Goal: Information Seeking & Learning: Learn about a topic

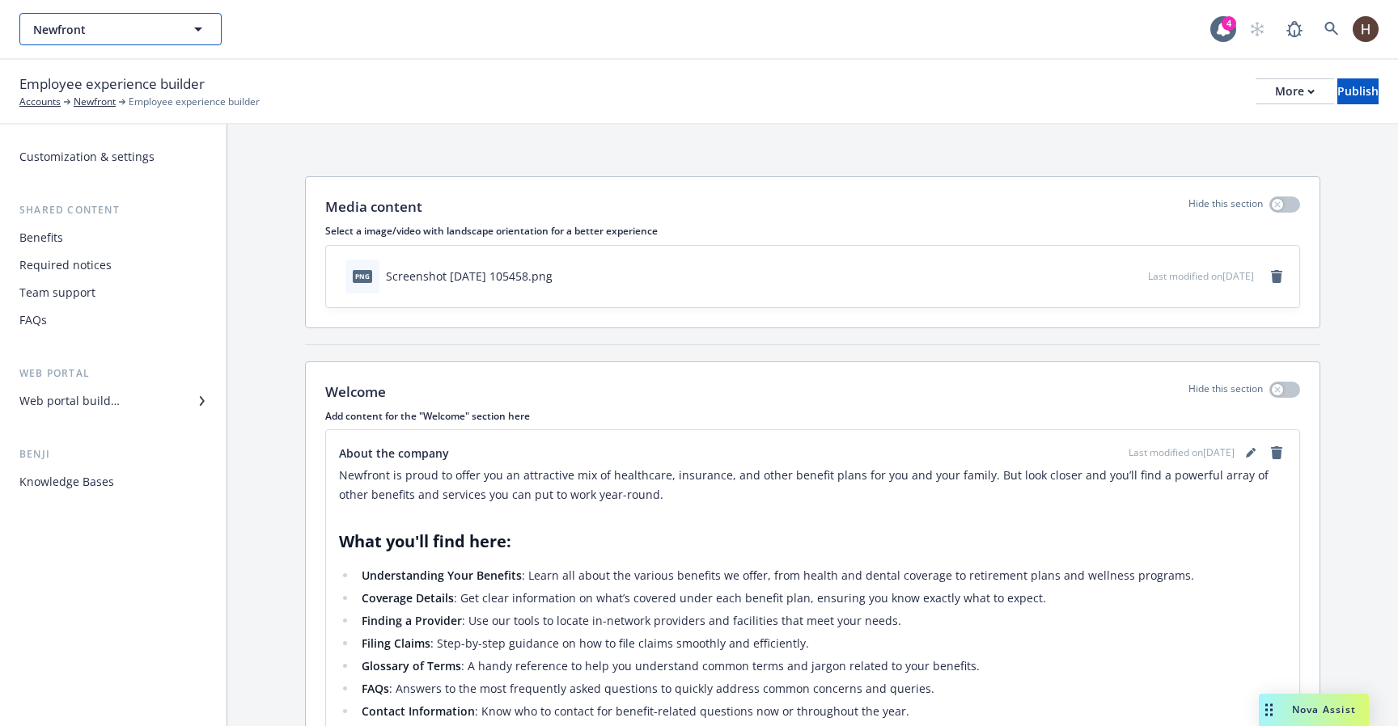
click at [177, 27] on button "Newfront" at bounding box center [120, 29] width 202 height 32
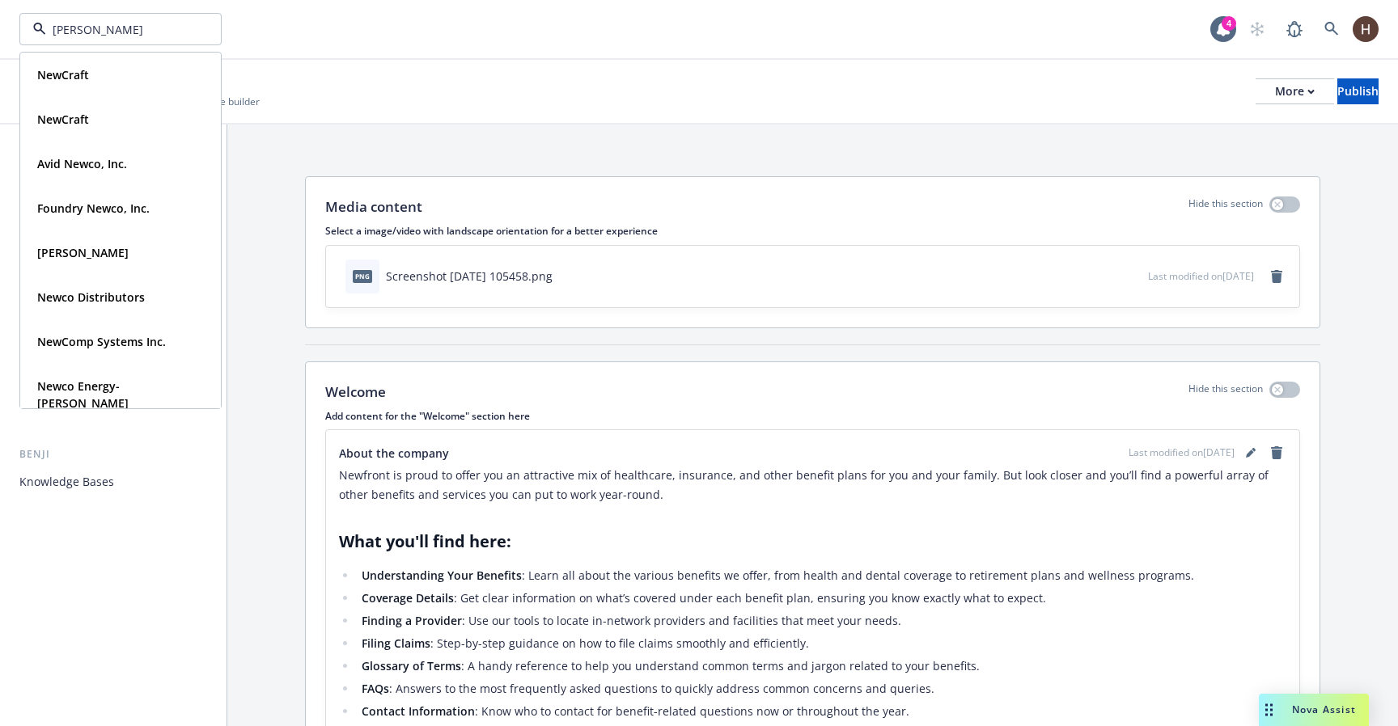
type input "newcomp"
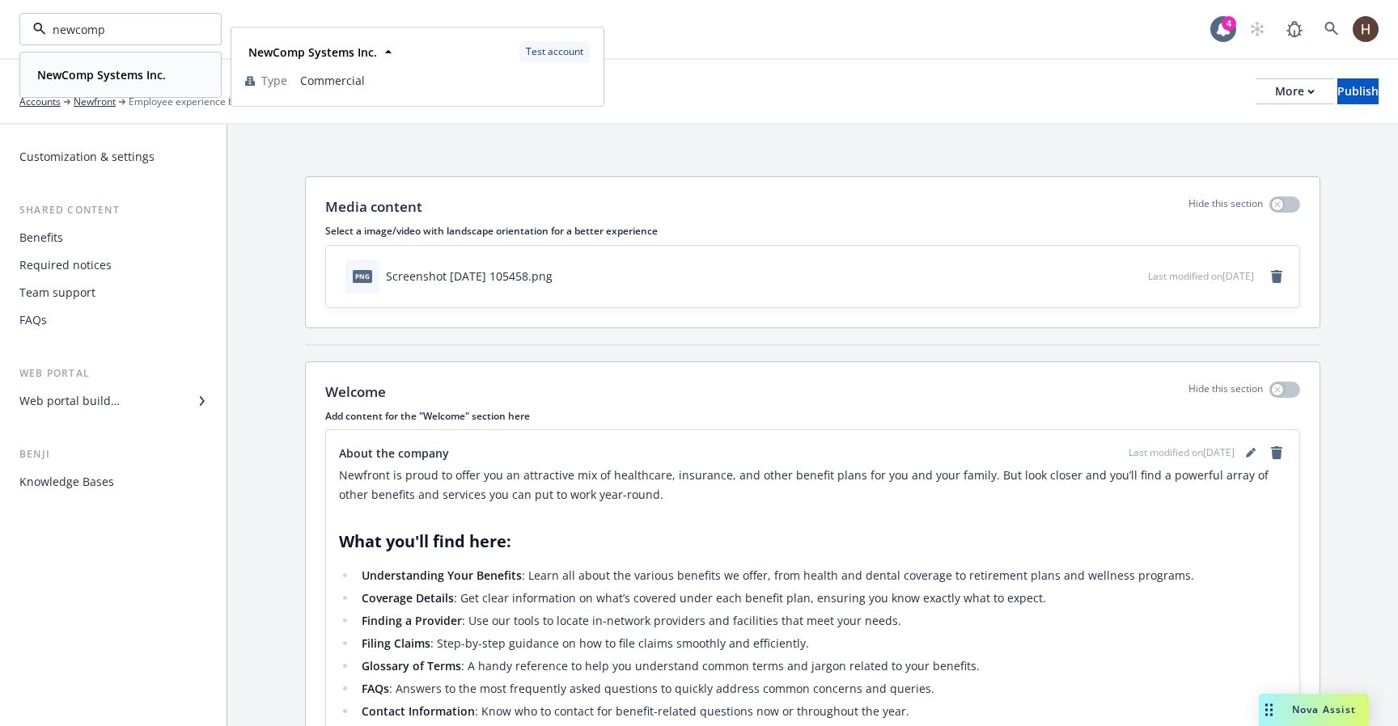
click at [97, 78] on strong "NewComp Systems Inc." at bounding box center [101, 74] width 129 height 15
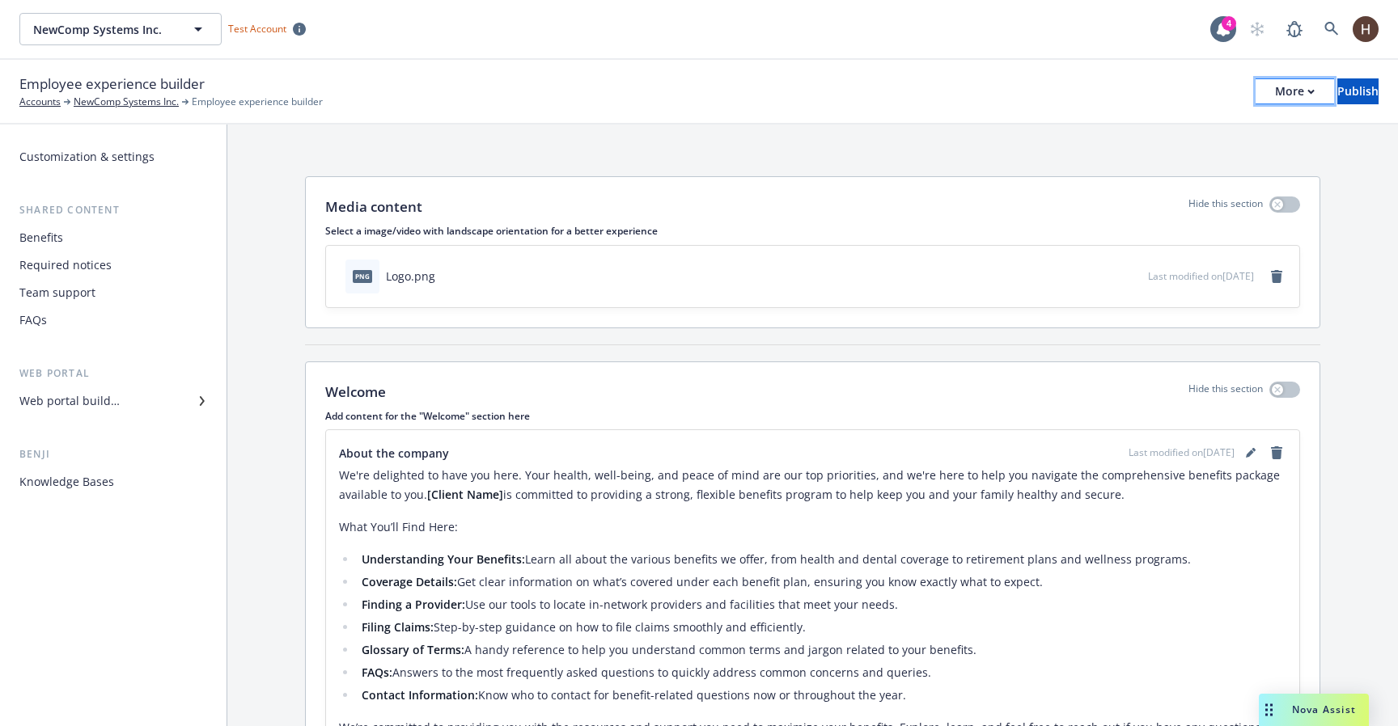
click at [1307, 91] on icon "button" at bounding box center [1310, 92] width 7 height 6
click at [1149, 135] on link "Copy preview link" at bounding box center [1161, 128] width 239 height 32
click at [86, 416] on div "Customization & settings Shared content Benefits Required notices Team support …" at bounding box center [113, 319] width 201 height 351
click at [108, 404] on div "Web portal builder" at bounding box center [69, 401] width 100 height 26
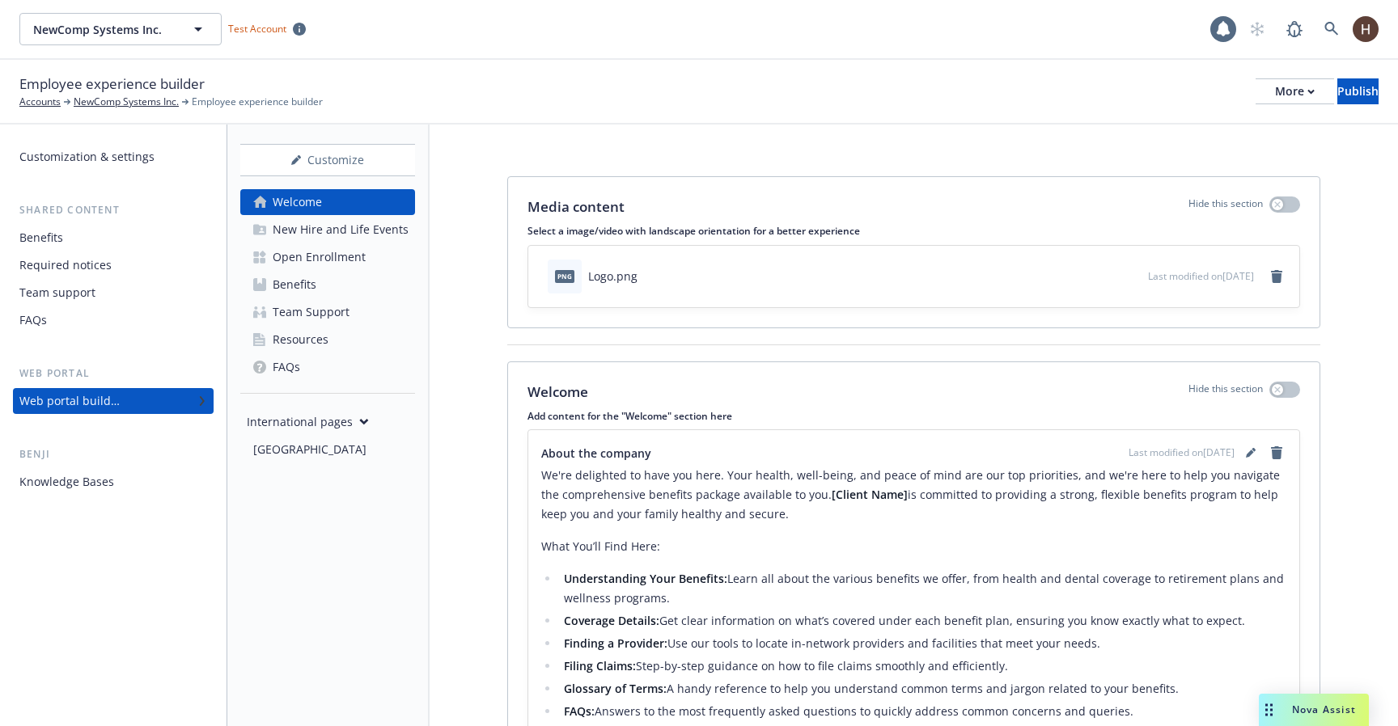
click at [273, 453] on div "[GEOGRAPHIC_DATA]" at bounding box center [309, 450] width 113 height 26
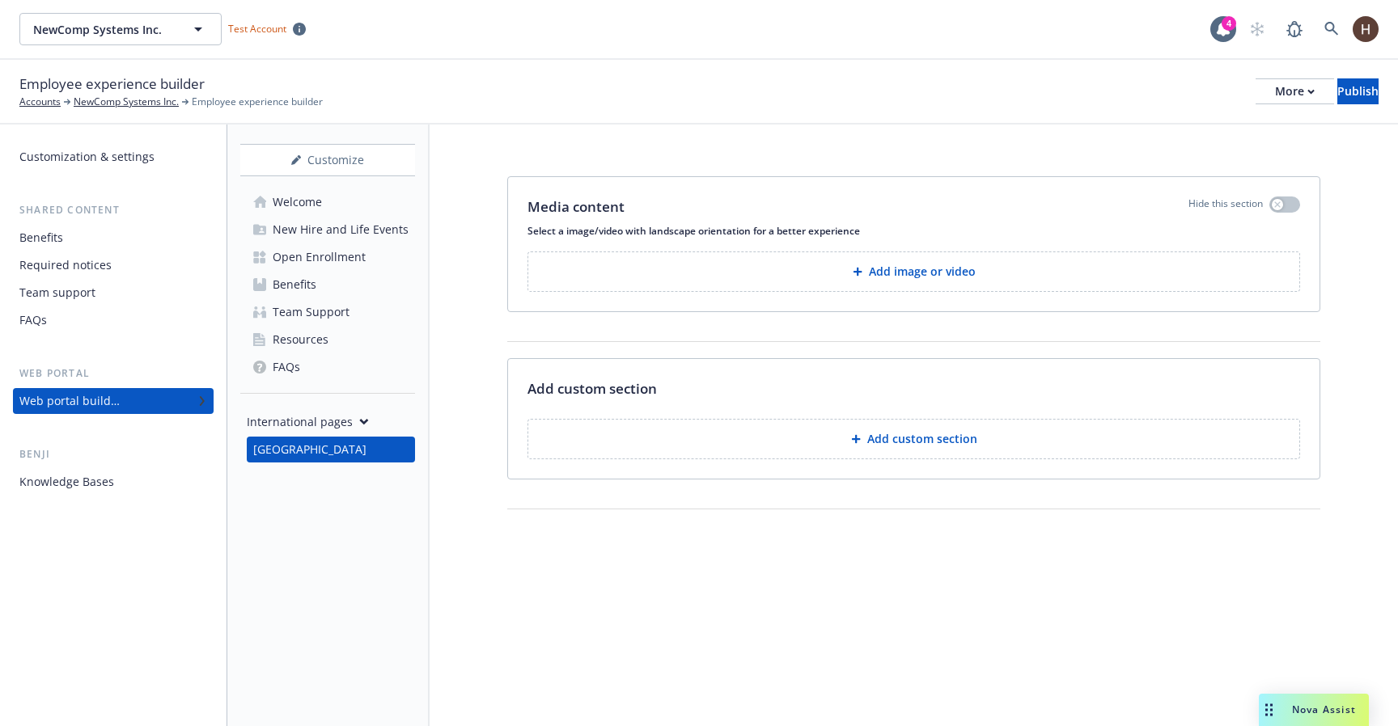
click at [284, 273] on div "Benefits" at bounding box center [295, 285] width 44 height 26
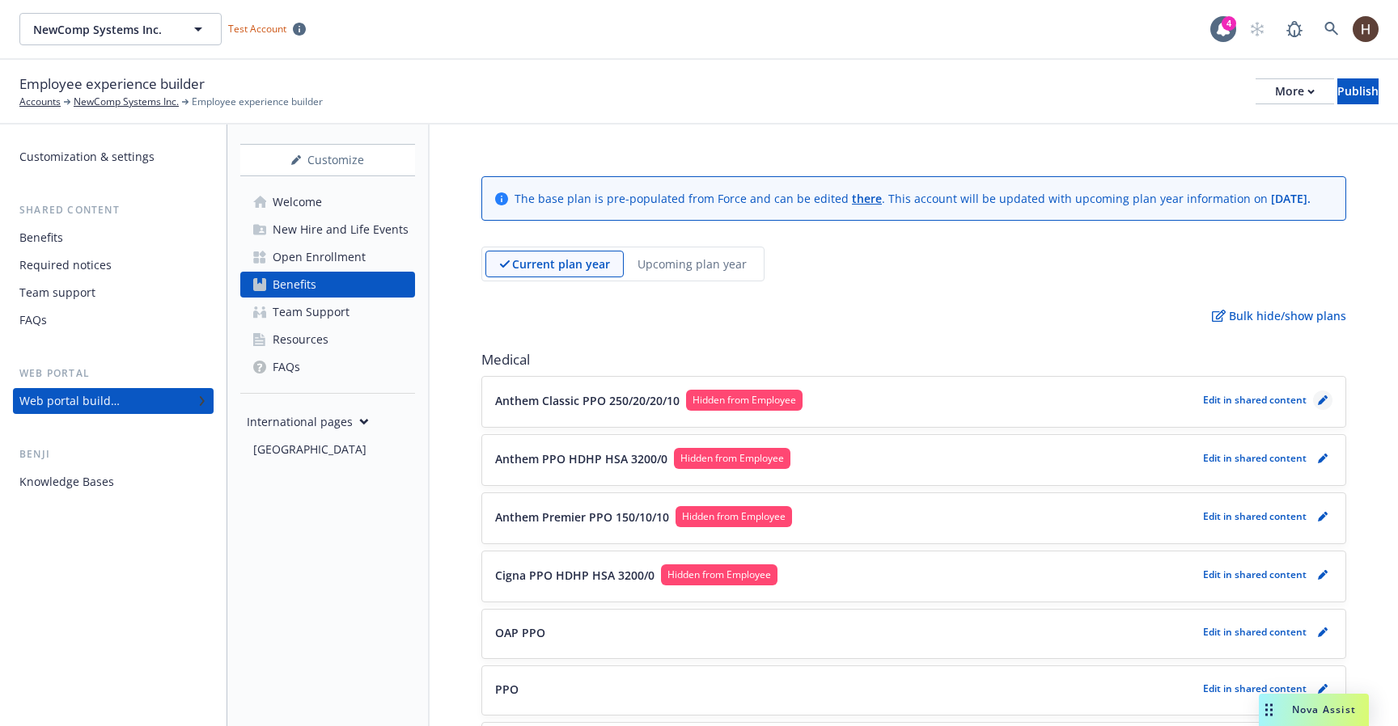
click at [1319, 404] on icon "pencil" at bounding box center [1323, 401] width 10 height 10
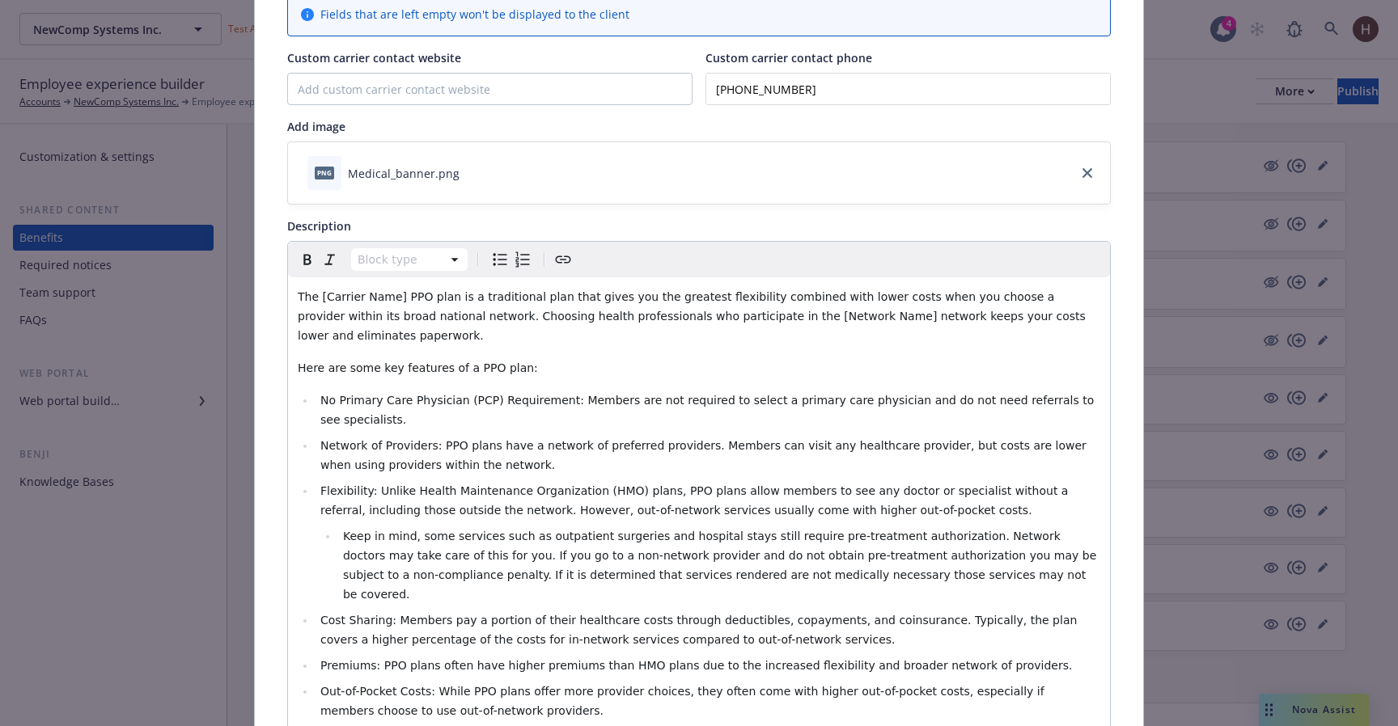
scroll to position [166, 0]
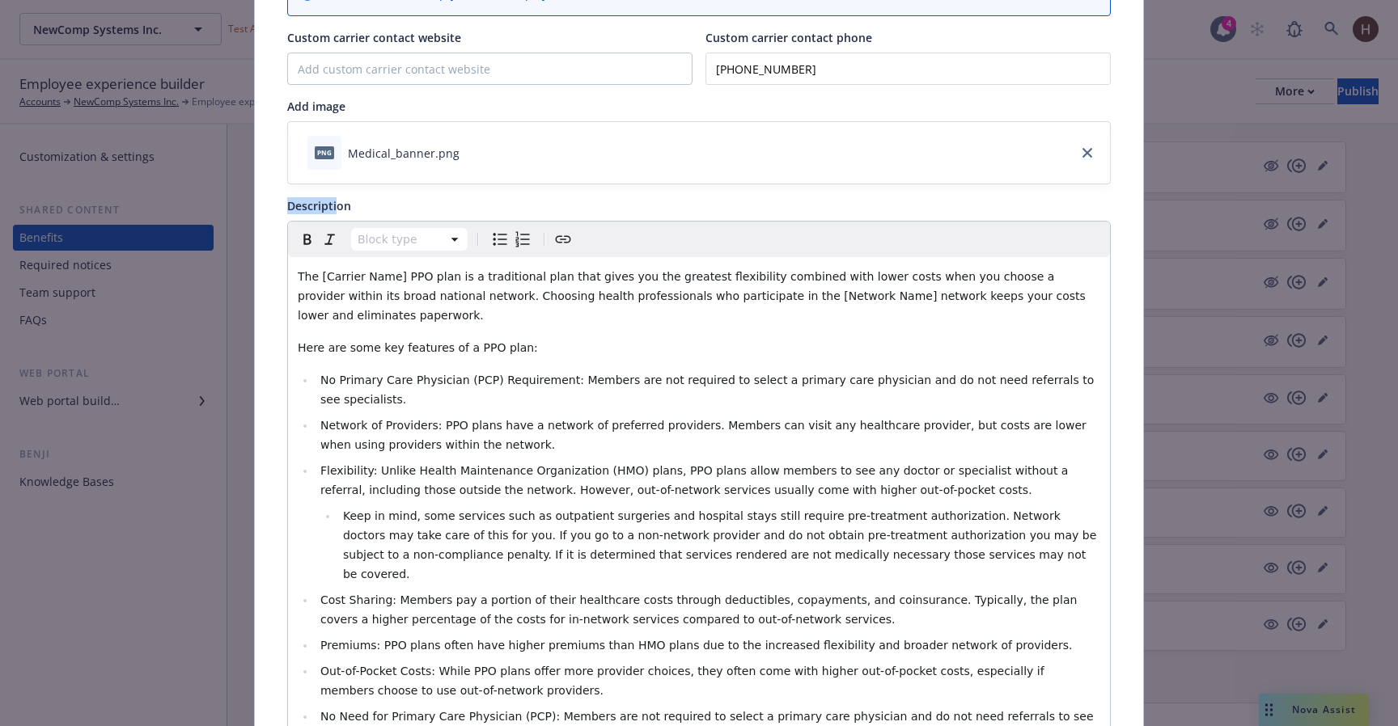
drag, startPoint x: 279, startPoint y: 212, endPoint x: 335, endPoint y: 212, distance: 55.8
click at [335, 212] on span "Description" at bounding box center [319, 205] width 64 height 15
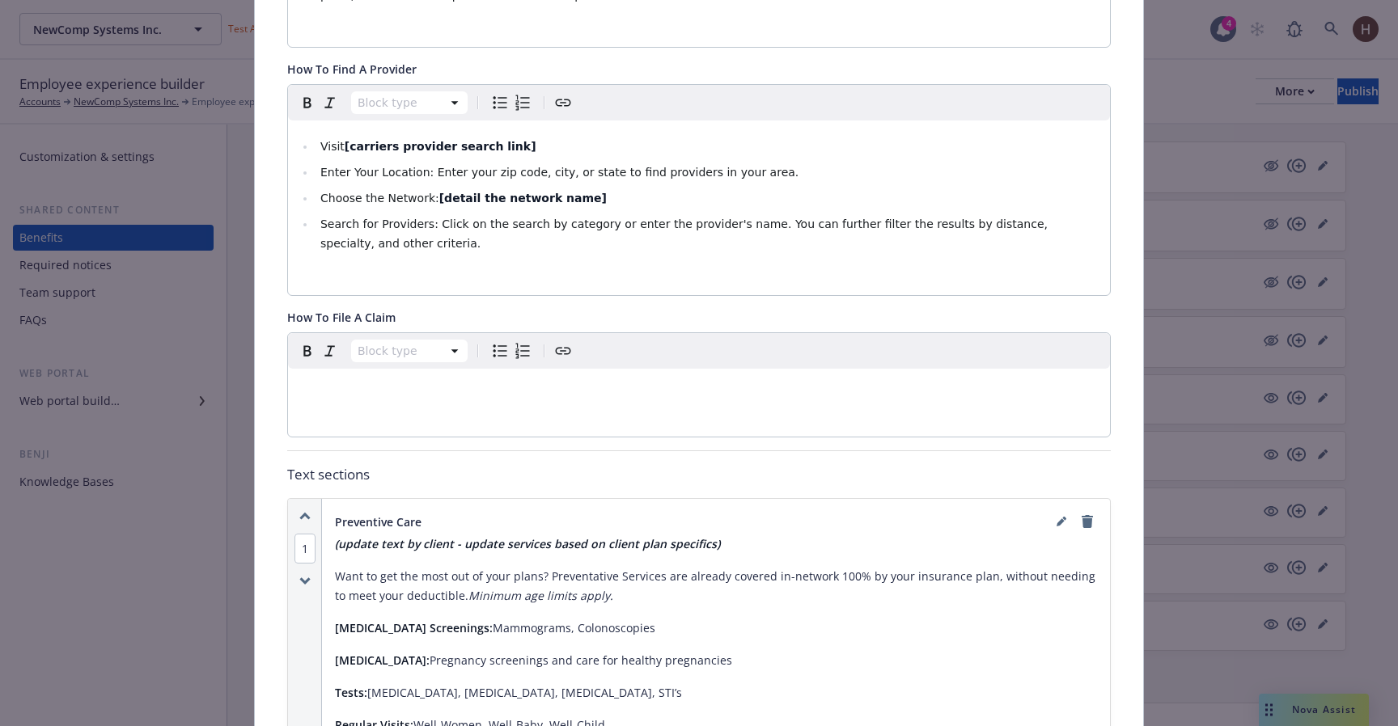
scroll to position [960, 0]
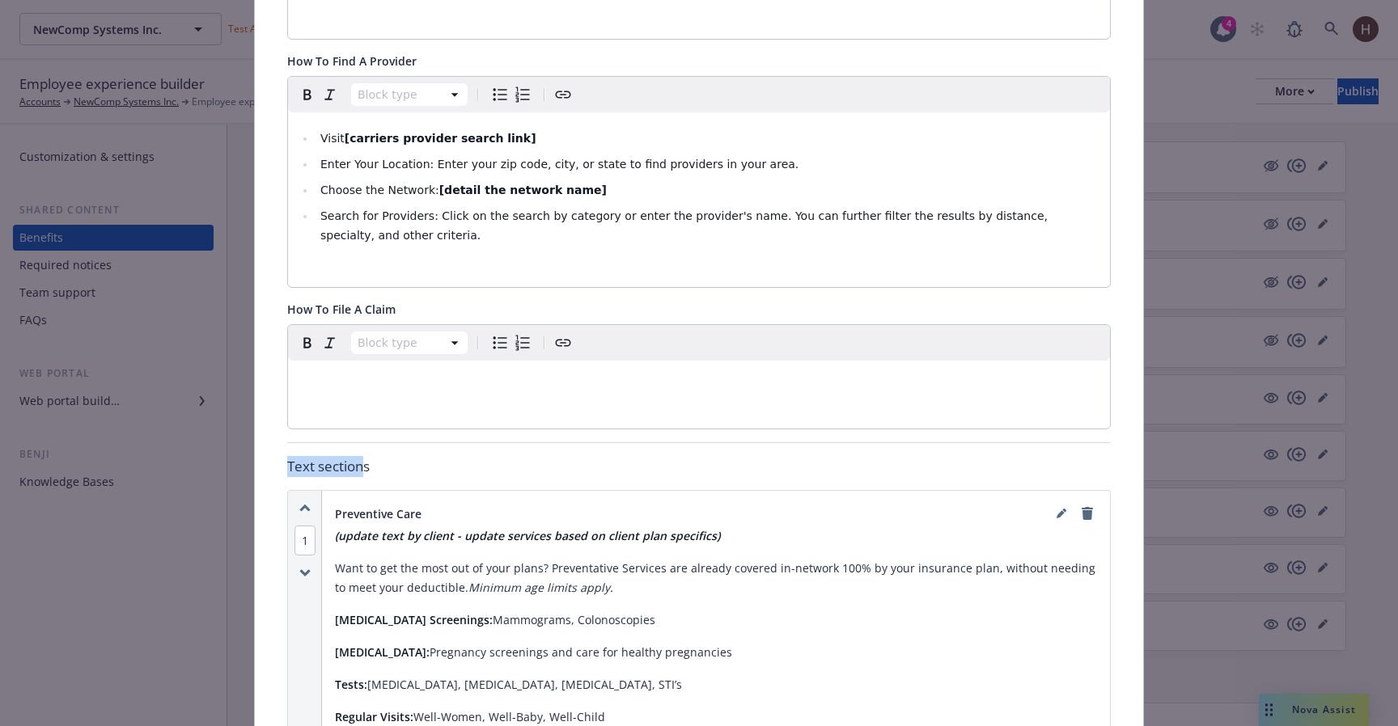
drag, startPoint x: 290, startPoint y: 432, endPoint x: 363, endPoint y: 433, distance: 72.8
click at [363, 456] on p "Text sections" at bounding box center [698, 466] width 823 height 21
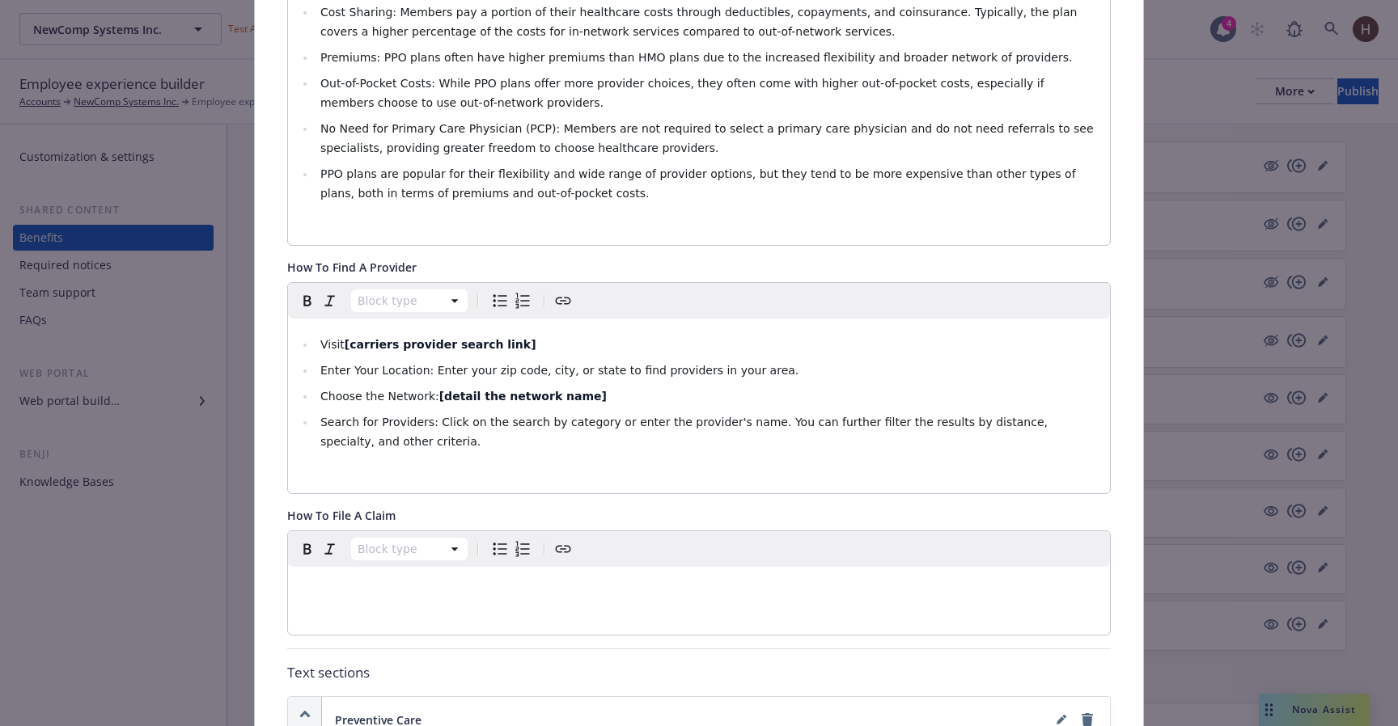
scroll to position [689, 0]
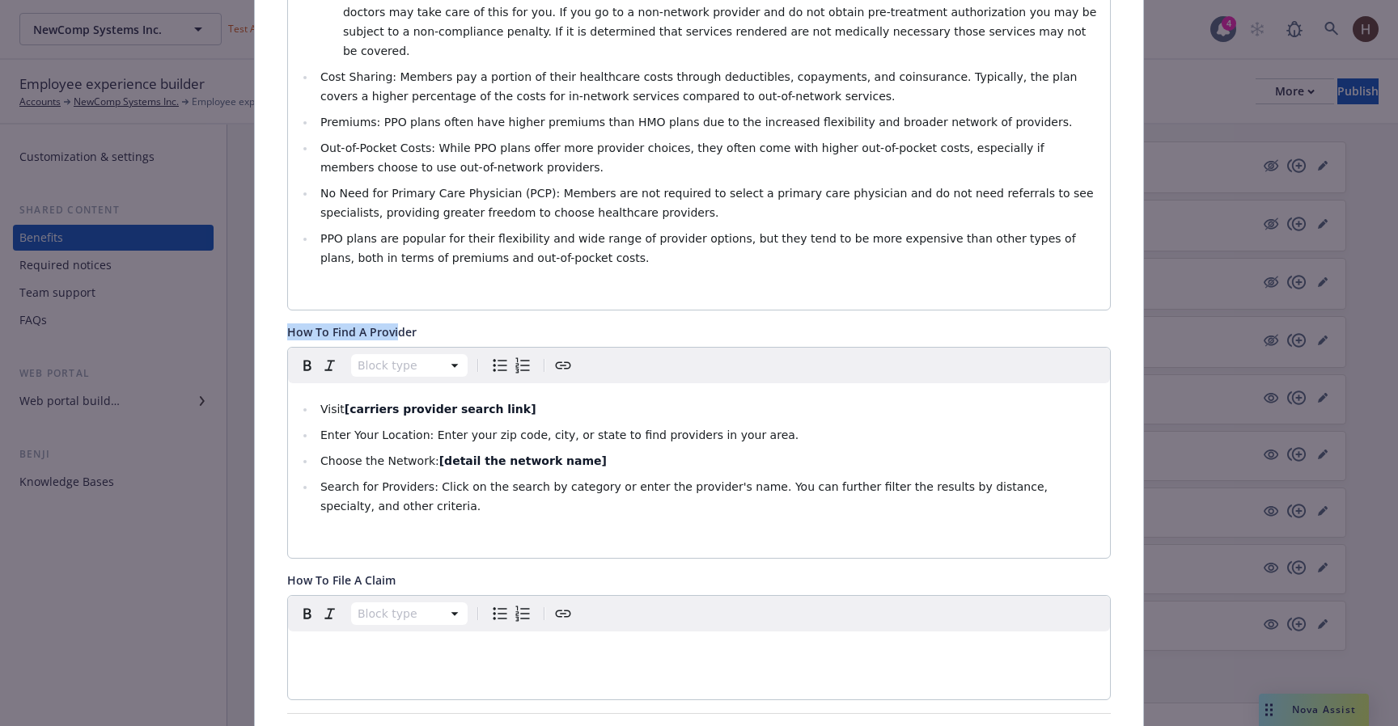
drag, startPoint x: 277, startPoint y: 292, endPoint x: 398, endPoint y: 292, distance: 120.5
click at [398, 324] on span "How To Find A Provider" at bounding box center [351, 331] width 129 height 15
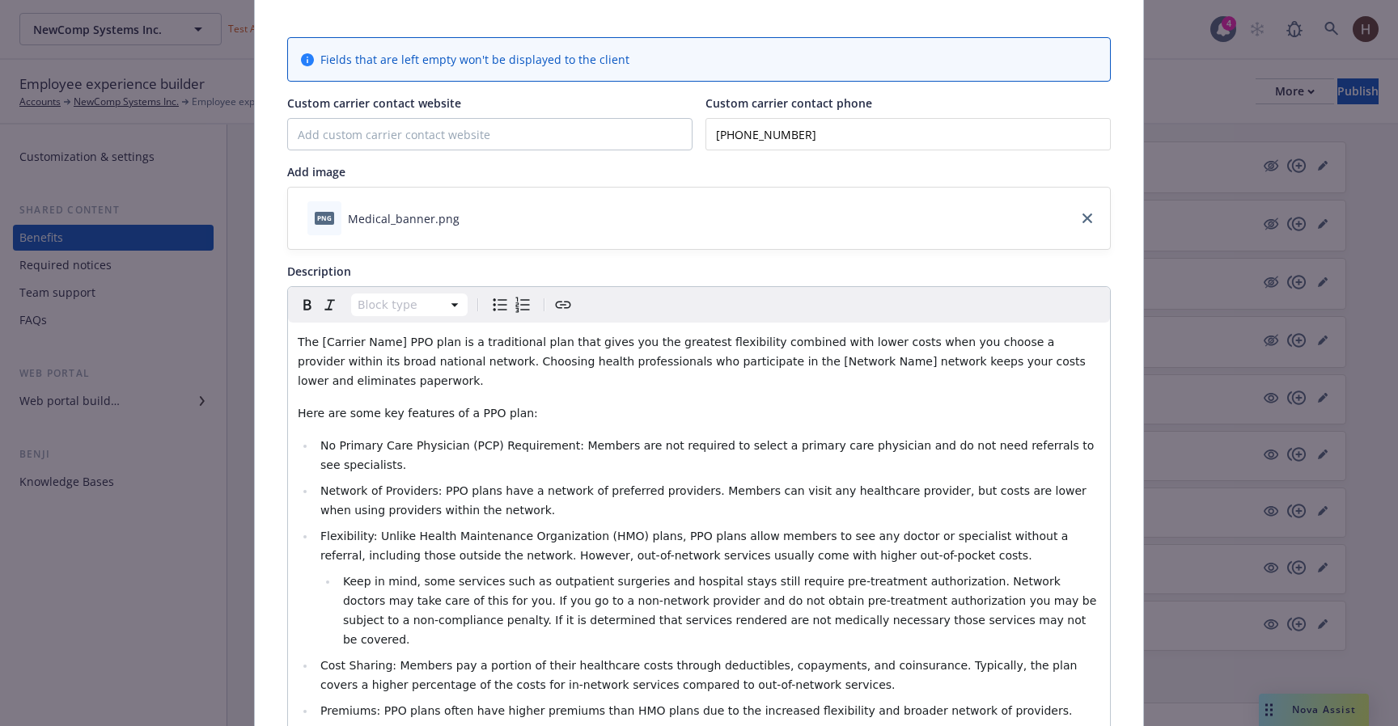
scroll to position [0, 0]
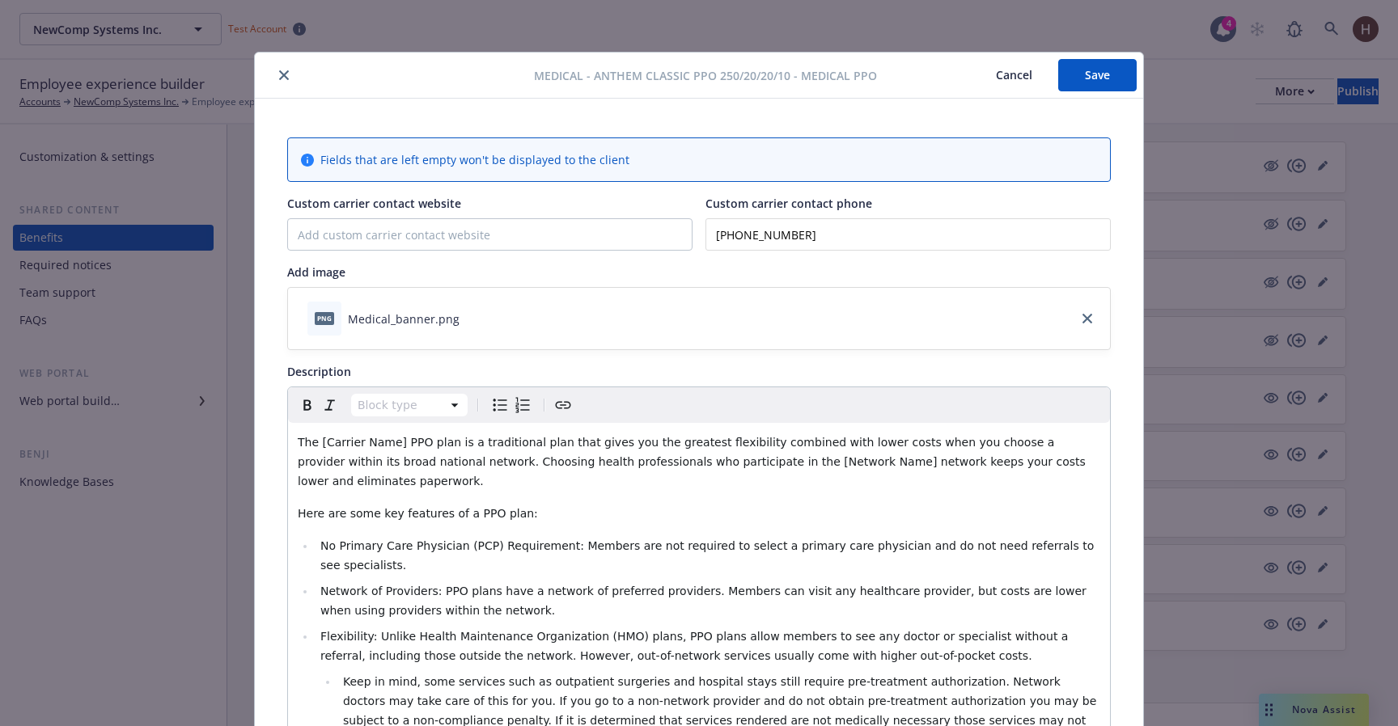
click at [1029, 47] on div "Medical - Anthem Classic PPO 250/20/20/10 - Medical PPO Cancel Save Fields that…" at bounding box center [699, 363] width 1398 height 726
click at [1008, 67] on button "Cancel" at bounding box center [1014, 75] width 88 height 32
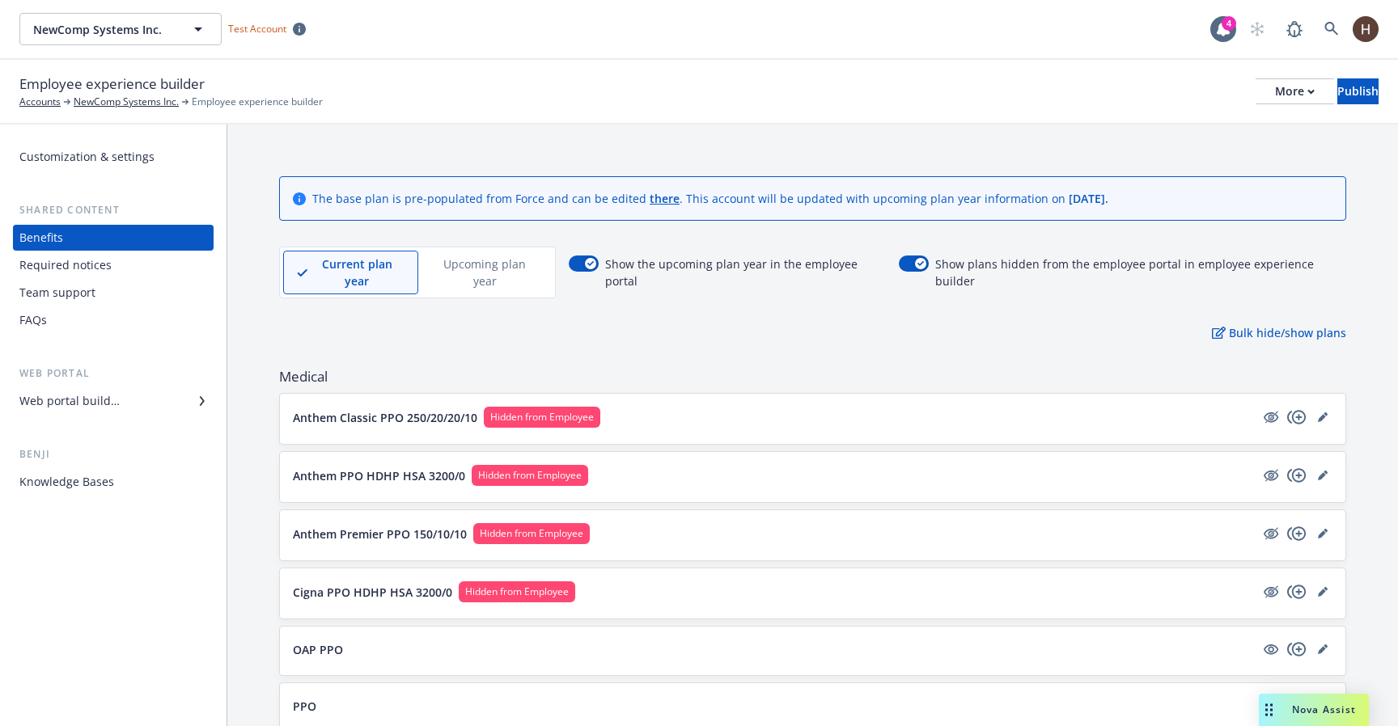
click at [131, 110] on div "Employee experience builder Accounts NewComp Systems Inc. Employee experience b…" at bounding box center [699, 92] width 1398 height 65
click at [130, 108] on link "NewComp Systems Inc." at bounding box center [126, 102] width 105 height 15
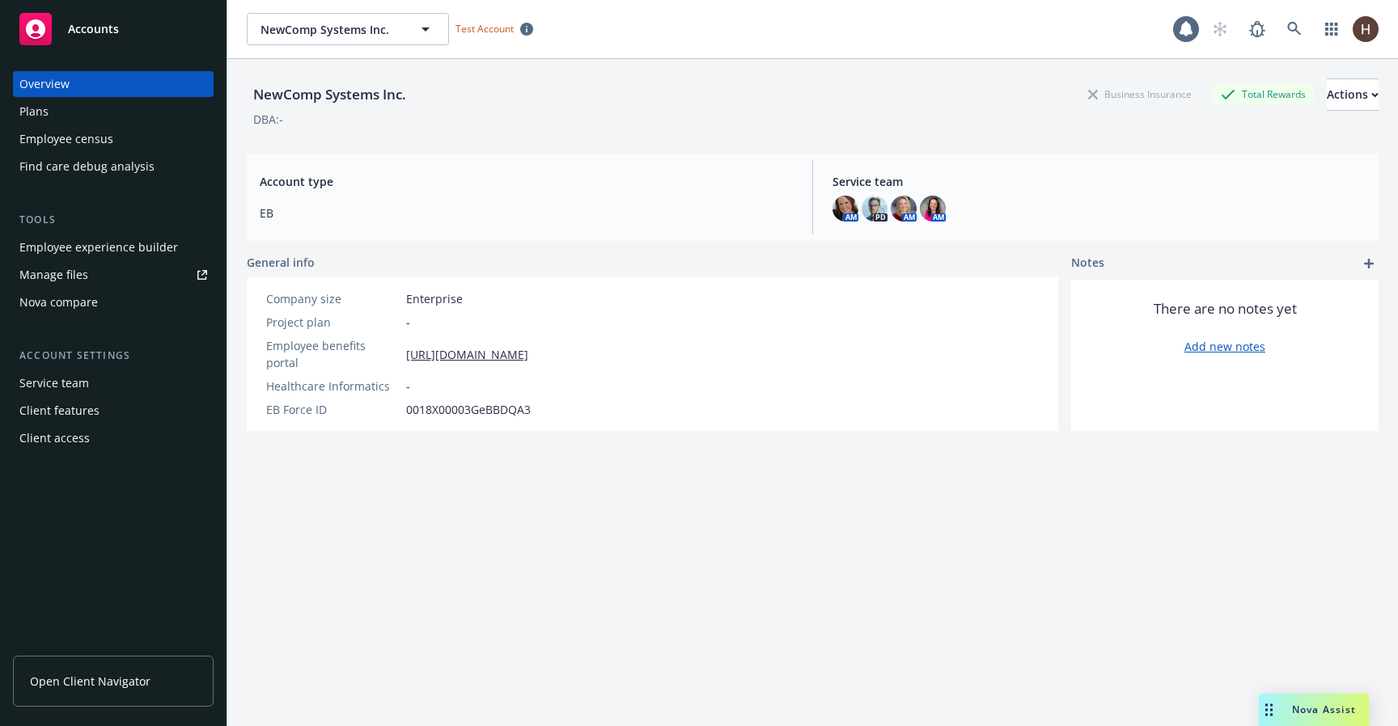
click at [152, 662] on link "Open Client Navigator" at bounding box center [113, 681] width 201 height 51
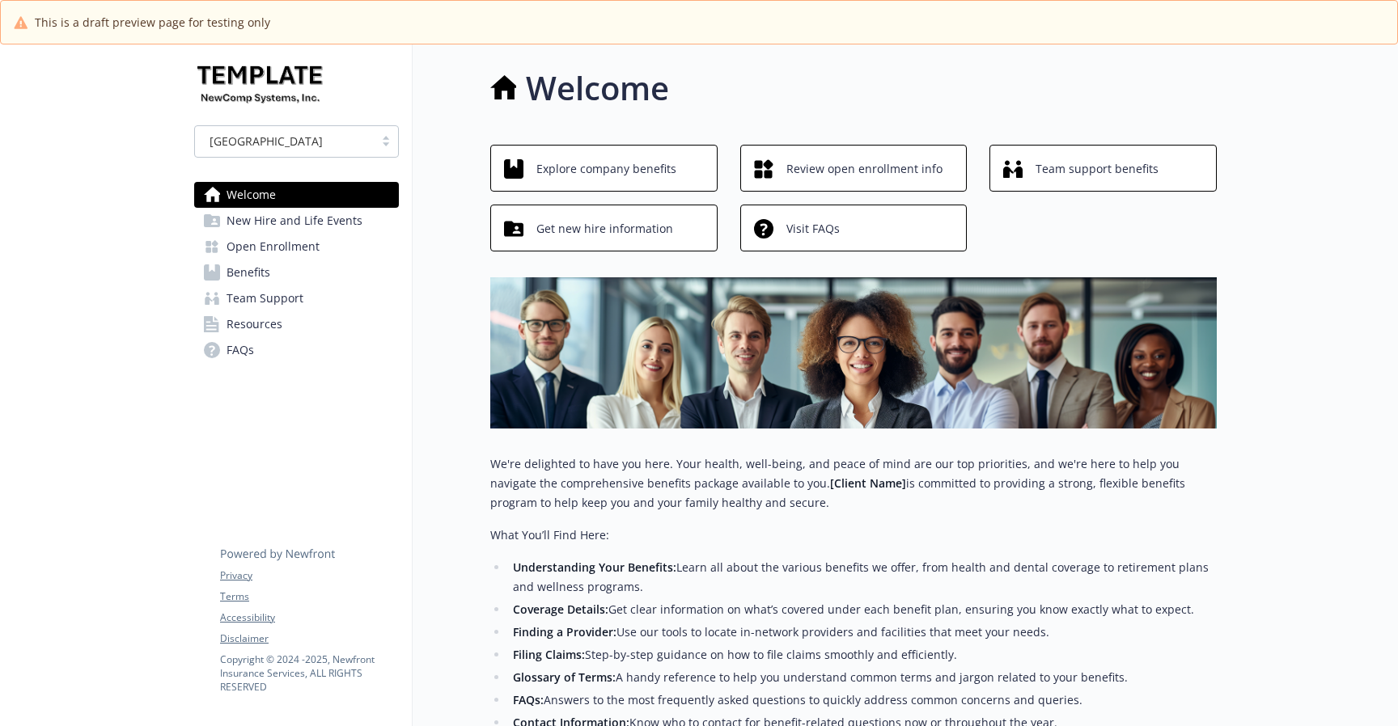
click at [269, 99] on img at bounding box center [260, 81] width 132 height 49
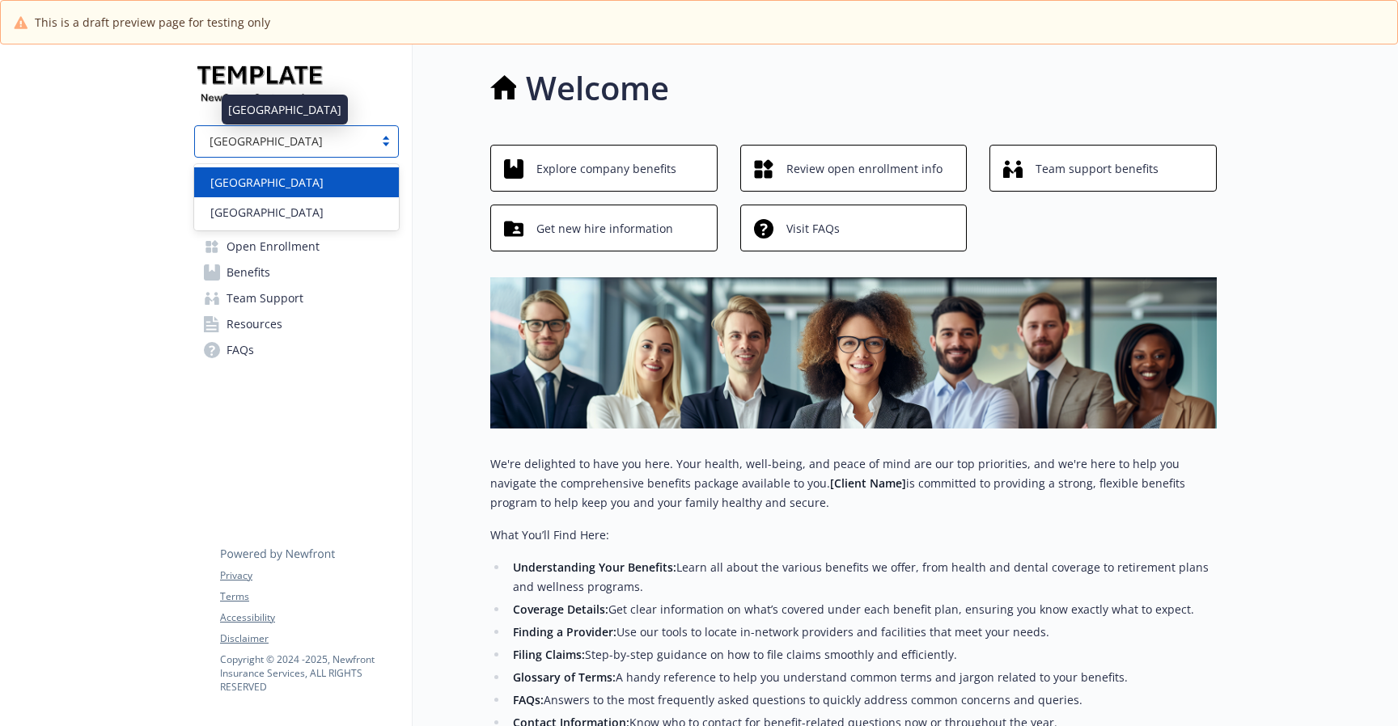
click at [239, 138] on div "[GEOGRAPHIC_DATA]" at bounding box center [284, 141] width 163 height 17
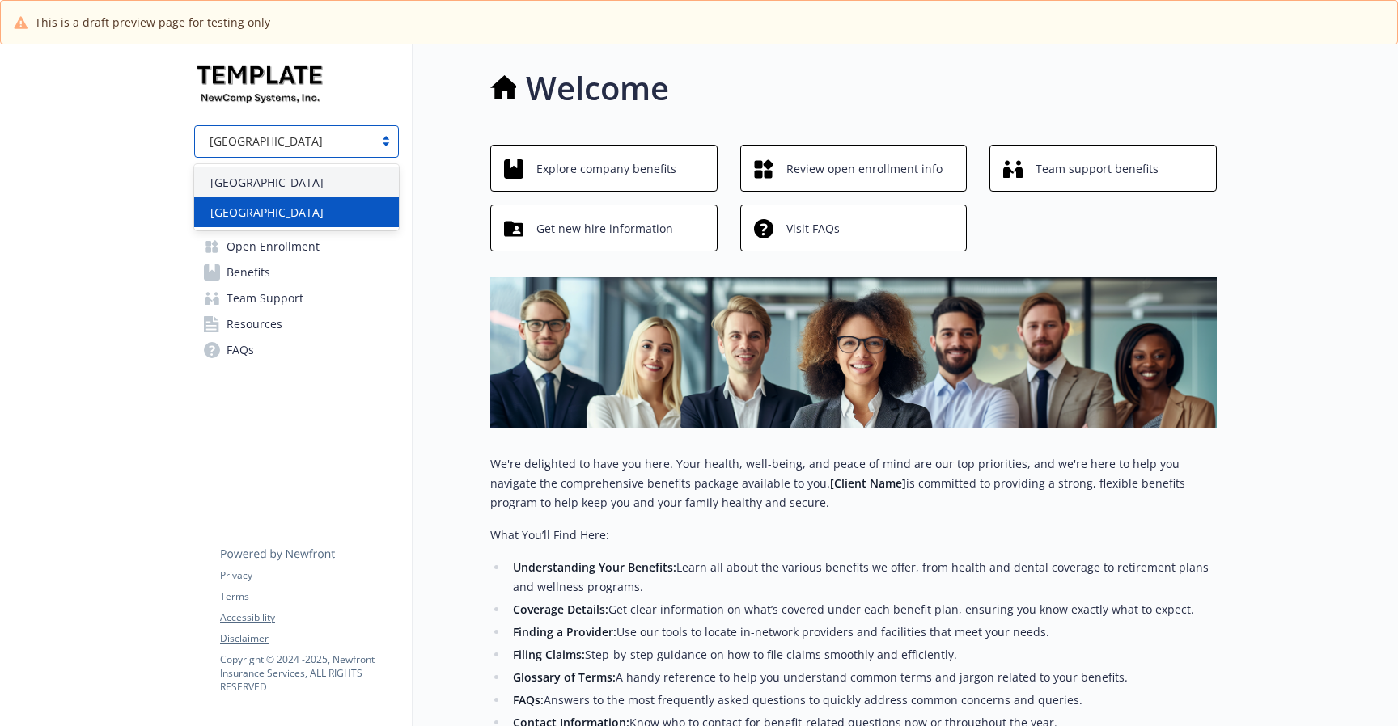
click at [230, 202] on div "[GEOGRAPHIC_DATA]" at bounding box center [296, 212] width 205 height 30
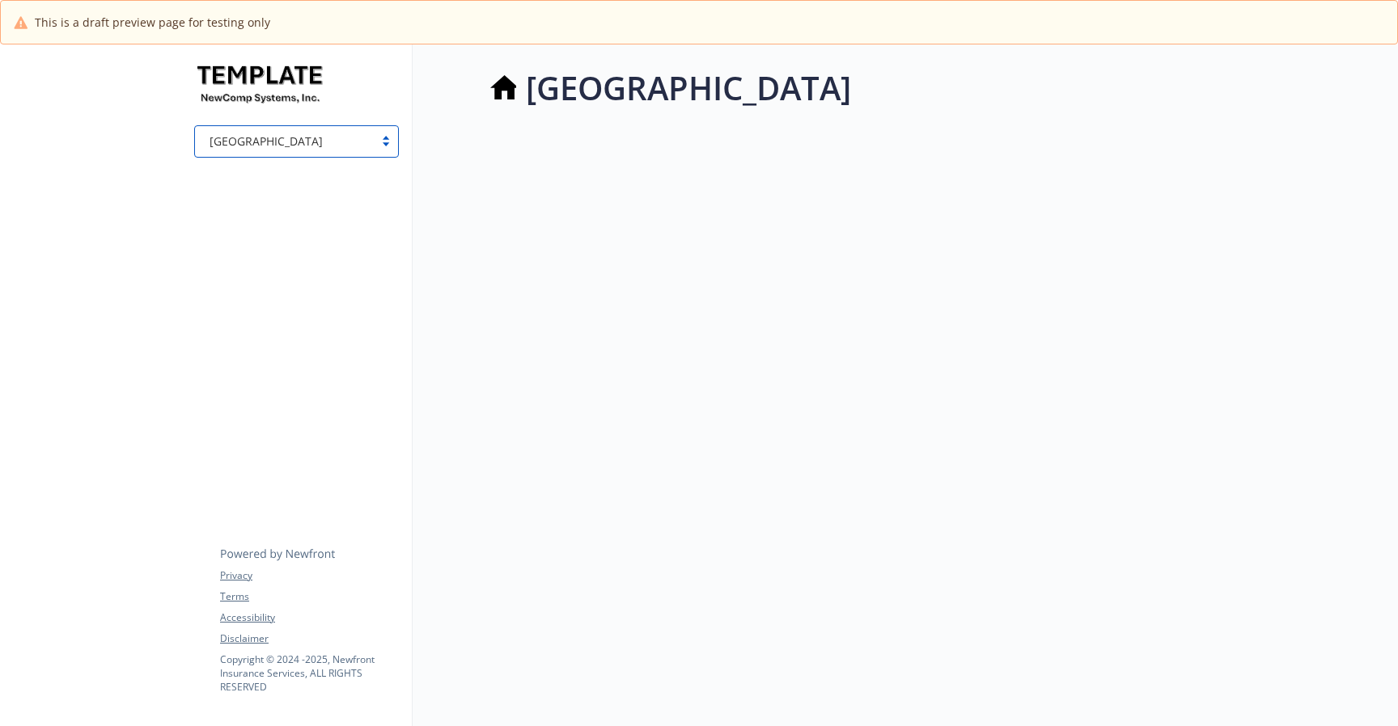
click at [285, 129] on div "[GEOGRAPHIC_DATA]" at bounding box center [296, 141] width 205 height 32
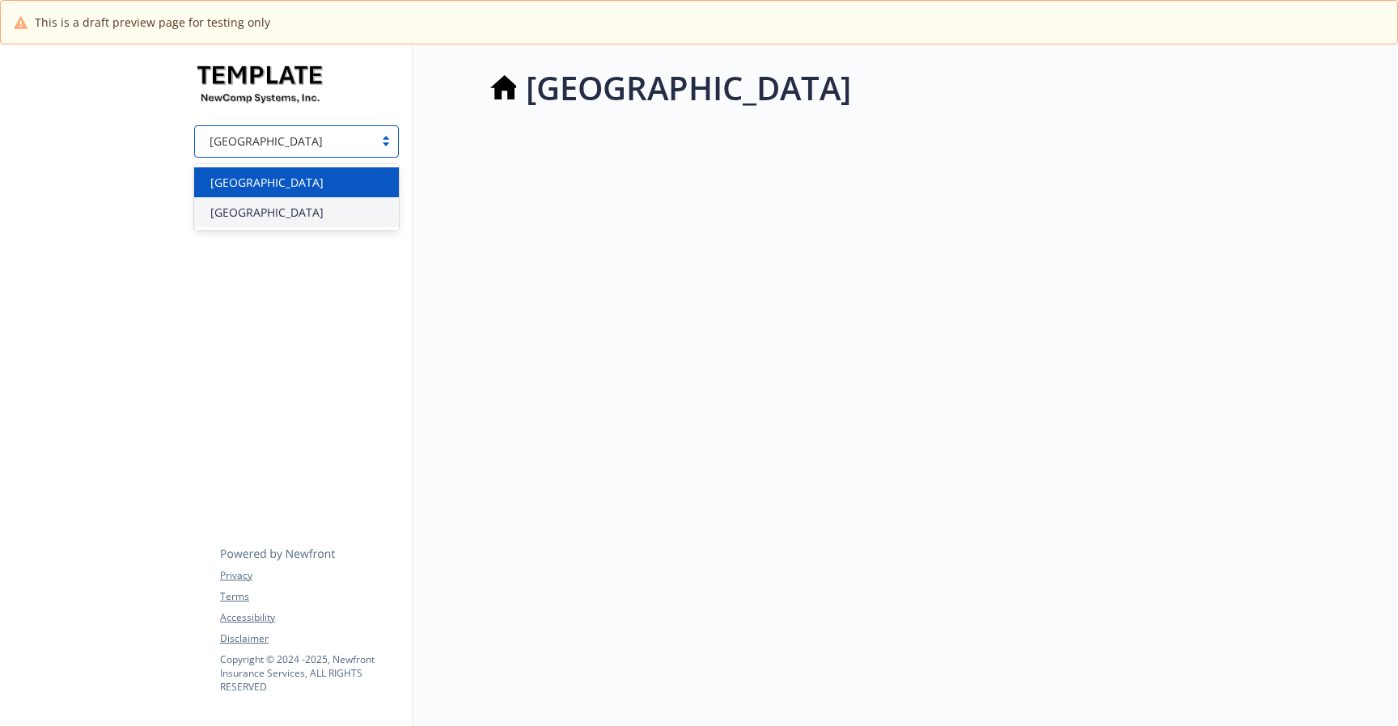
click at [266, 186] on div "[GEOGRAPHIC_DATA]" at bounding box center [296, 182] width 185 height 17
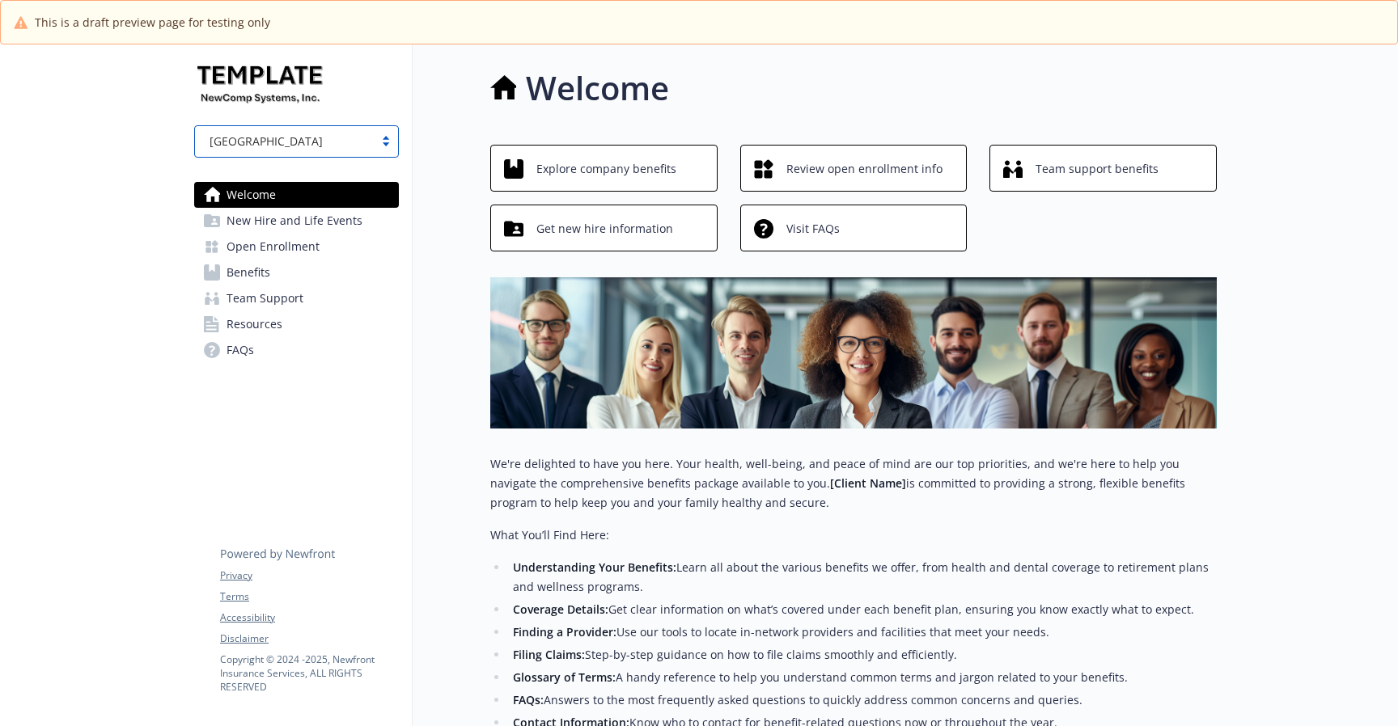
click at [304, 150] on div "[GEOGRAPHIC_DATA]" at bounding box center [284, 141] width 179 height 20
click at [266, 188] on div "[GEOGRAPHIC_DATA]" at bounding box center [296, 182] width 185 height 17
click at [287, 155] on div "[GEOGRAPHIC_DATA]" at bounding box center [296, 141] width 205 height 32
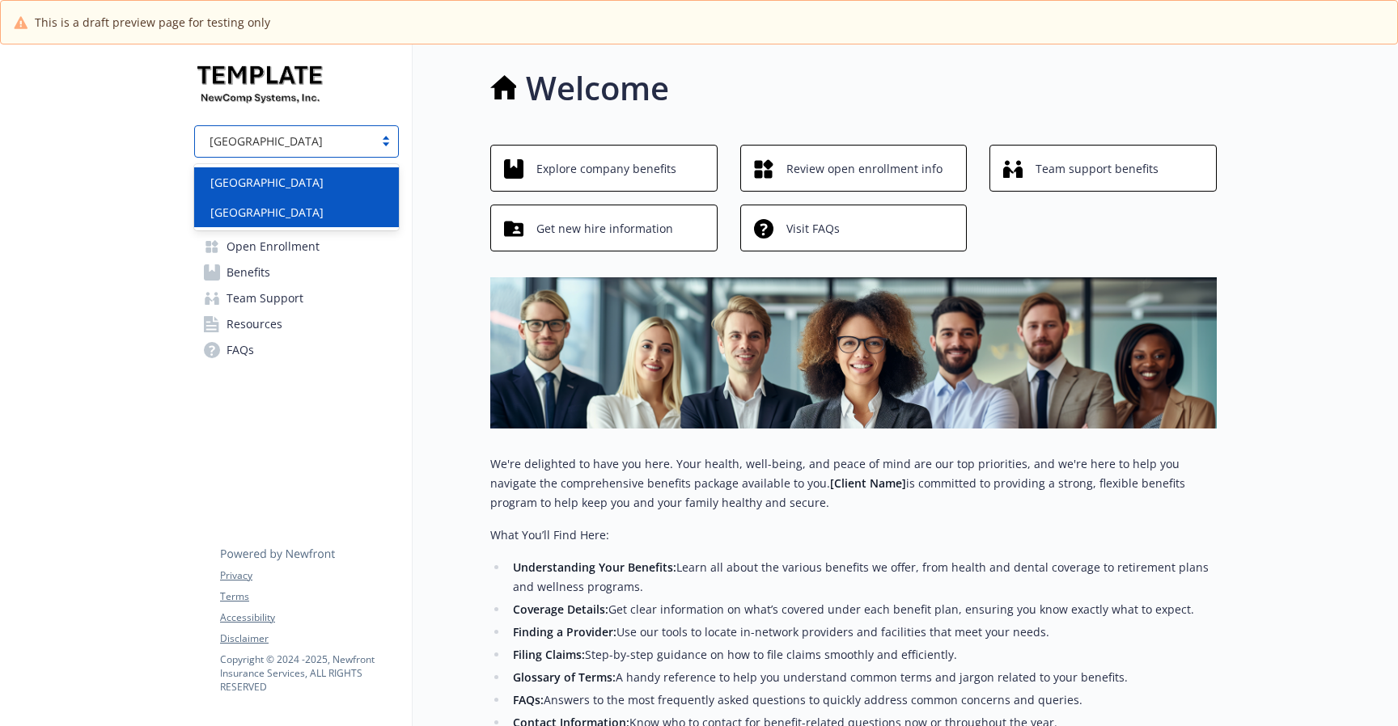
click at [252, 201] on div "[GEOGRAPHIC_DATA]" at bounding box center [296, 212] width 205 height 30
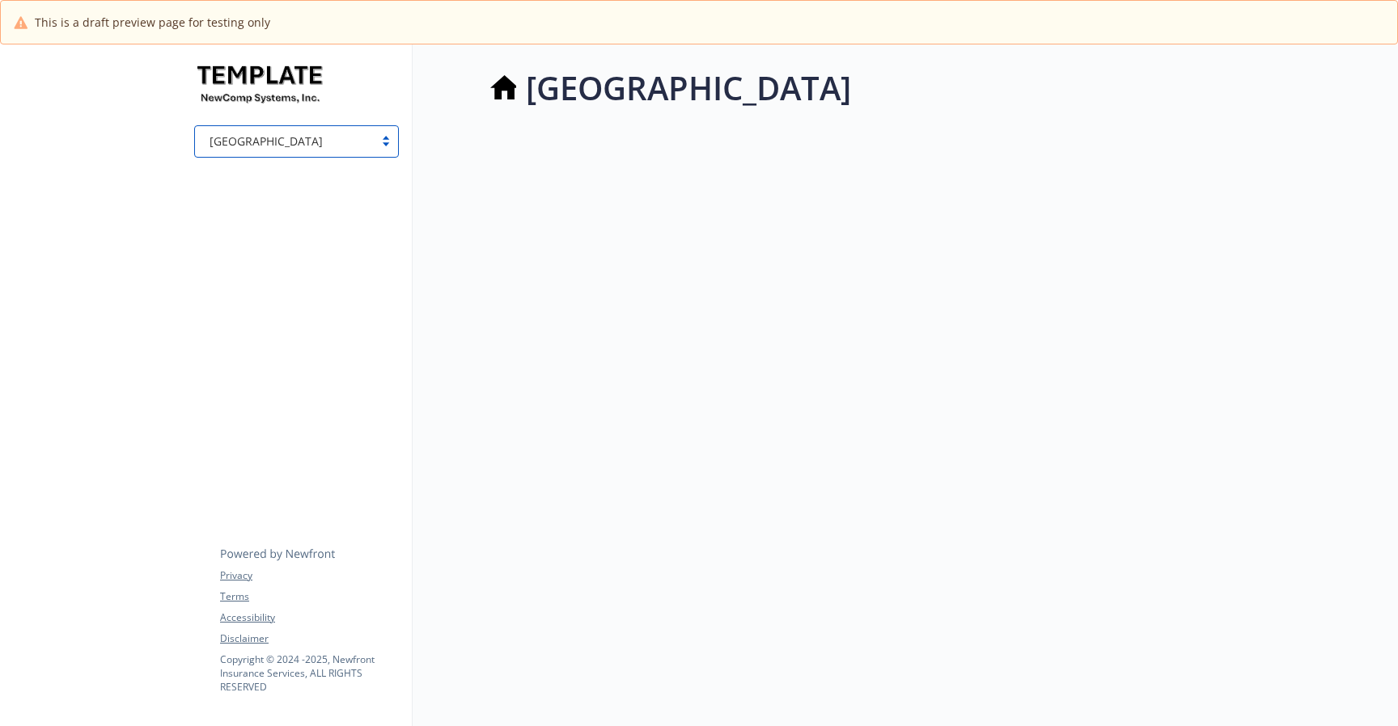
click at [271, 150] on div "[GEOGRAPHIC_DATA]" at bounding box center [284, 141] width 179 height 20
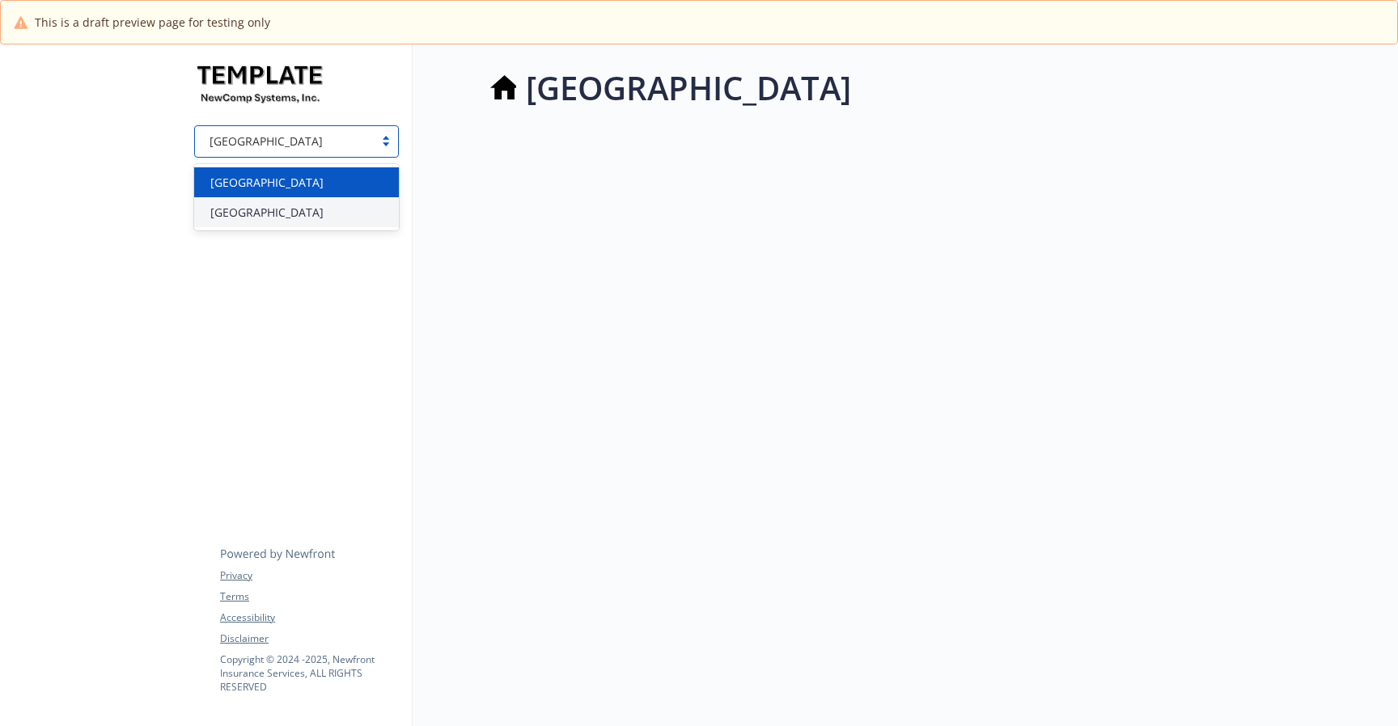
click at [249, 170] on div "[GEOGRAPHIC_DATA]" at bounding box center [296, 182] width 205 height 30
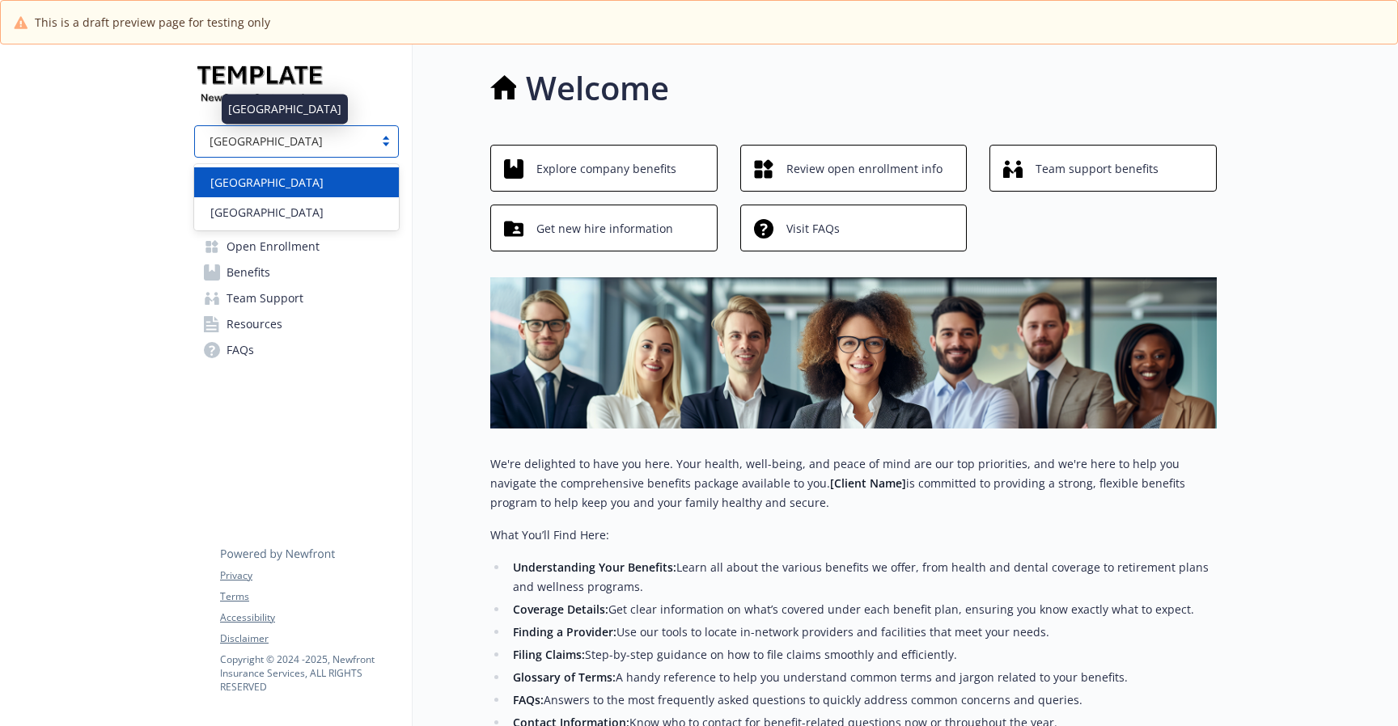
click at [278, 149] on div "[GEOGRAPHIC_DATA]" at bounding box center [284, 141] width 163 height 17
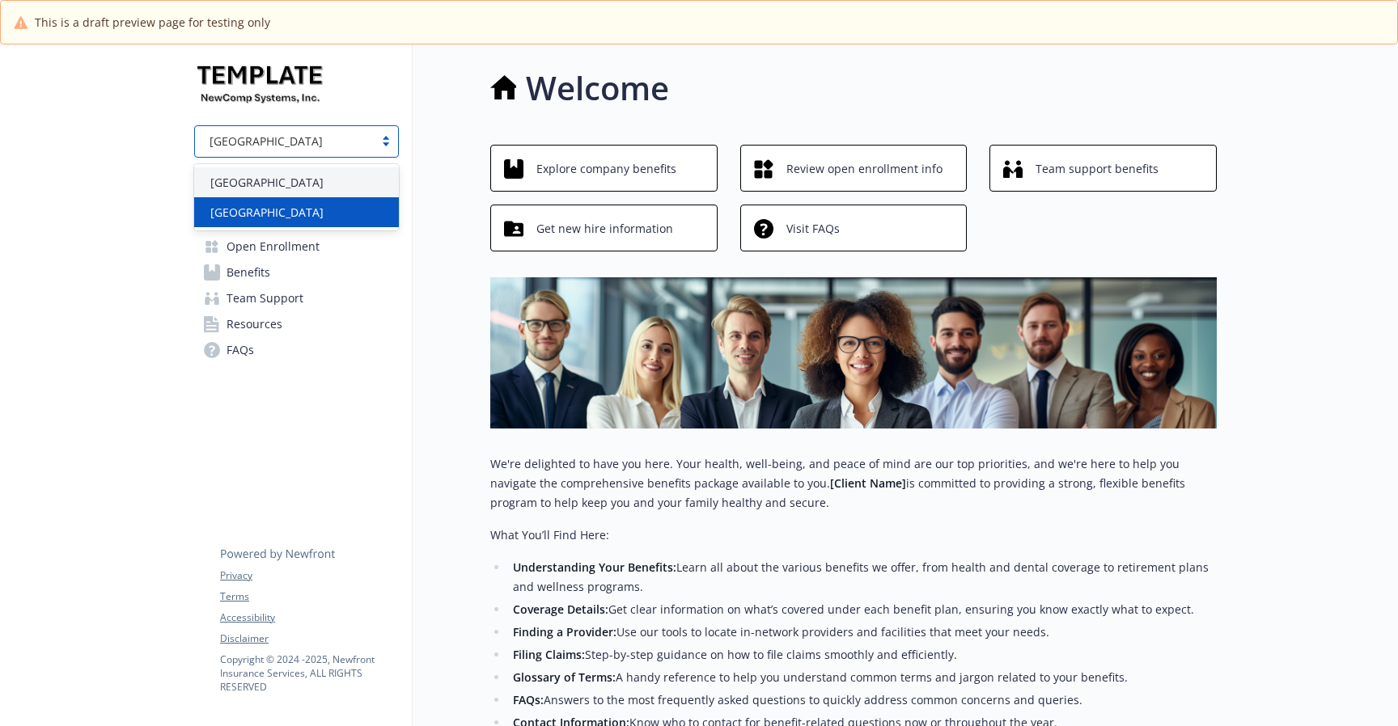
click at [262, 210] on div "[GEOGRAPHIC_DATA]" at bounding box center [296, 212] width 185 height 17
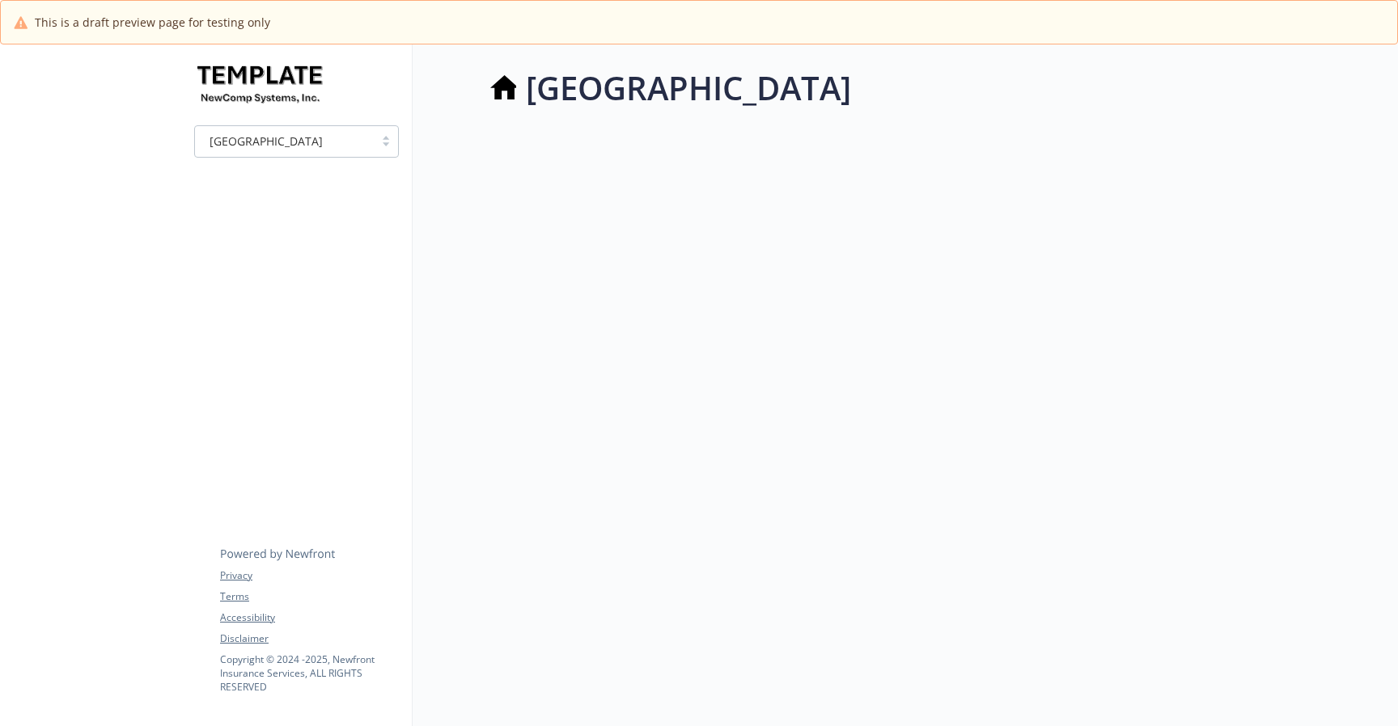
click at [468, 478] on div "[GEOGRAPHIC_DATA]" at bounding box center [815, 407] width 804 height 726
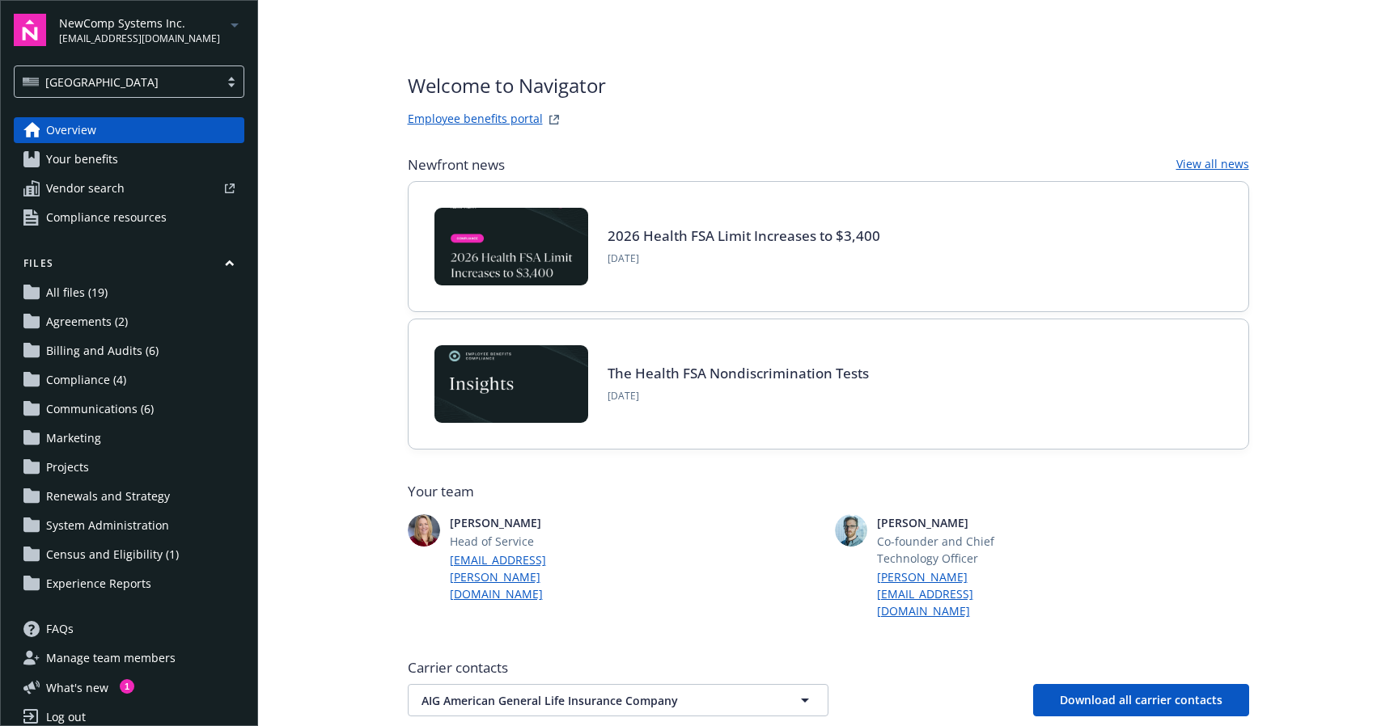
click at [86, 163] on span "Your benefits" at bounding box center [82, 159] width 72 height 26
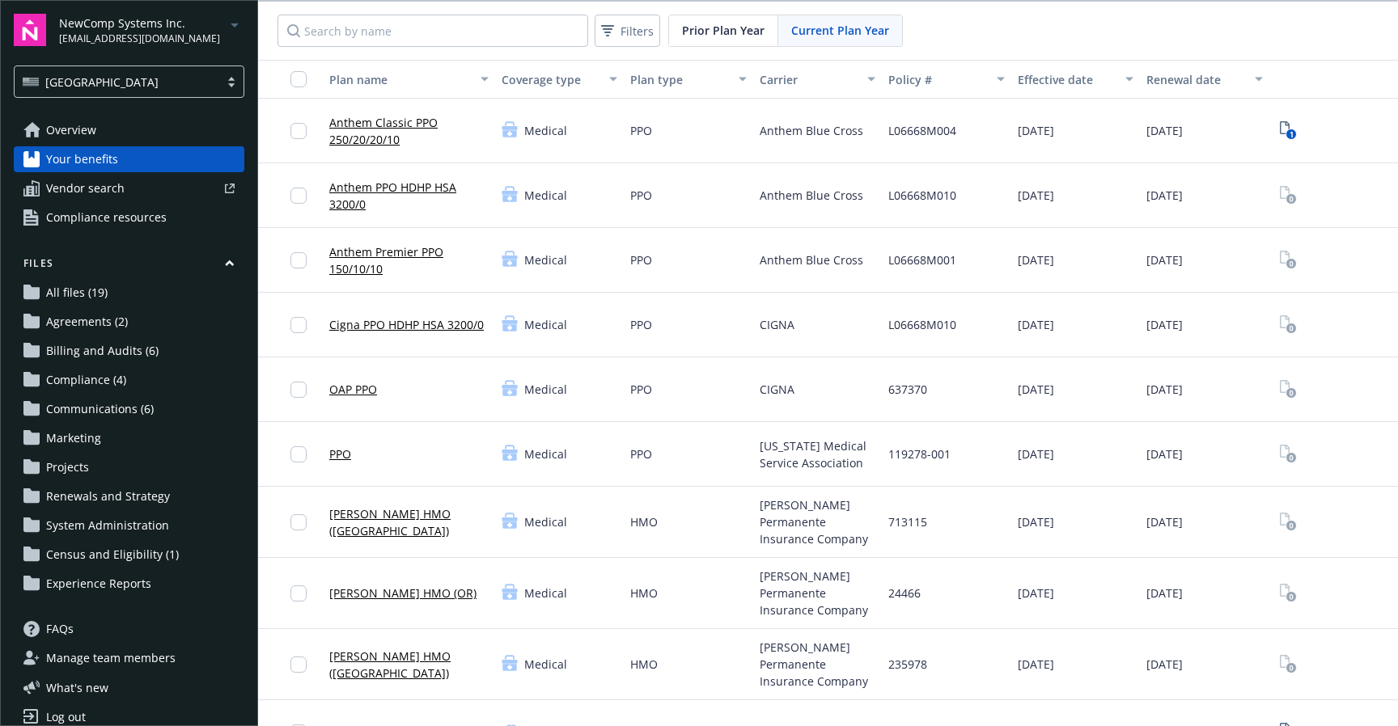
click at [384, 121] on link "Anthem Classic PPO 250/20/20/10" at bounding box center [408, 131] width 159 height 34
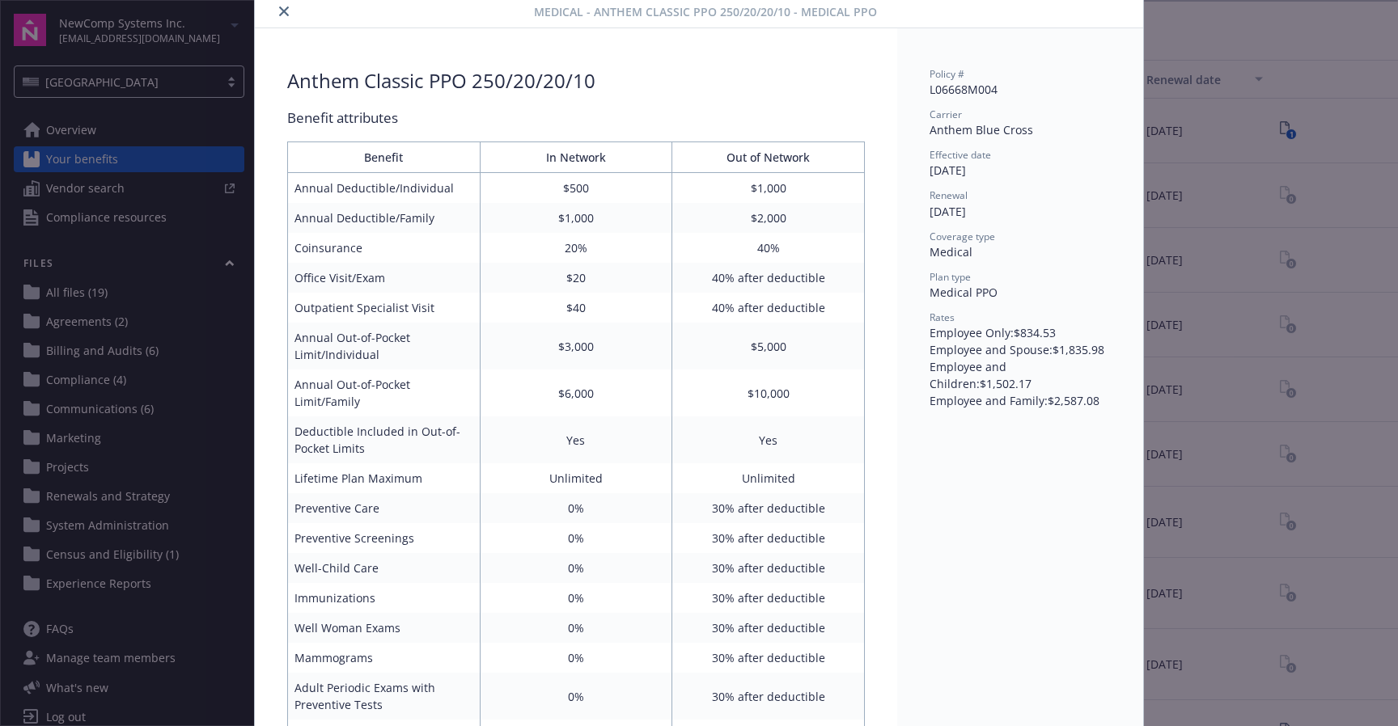
scroll to position [47, 0]
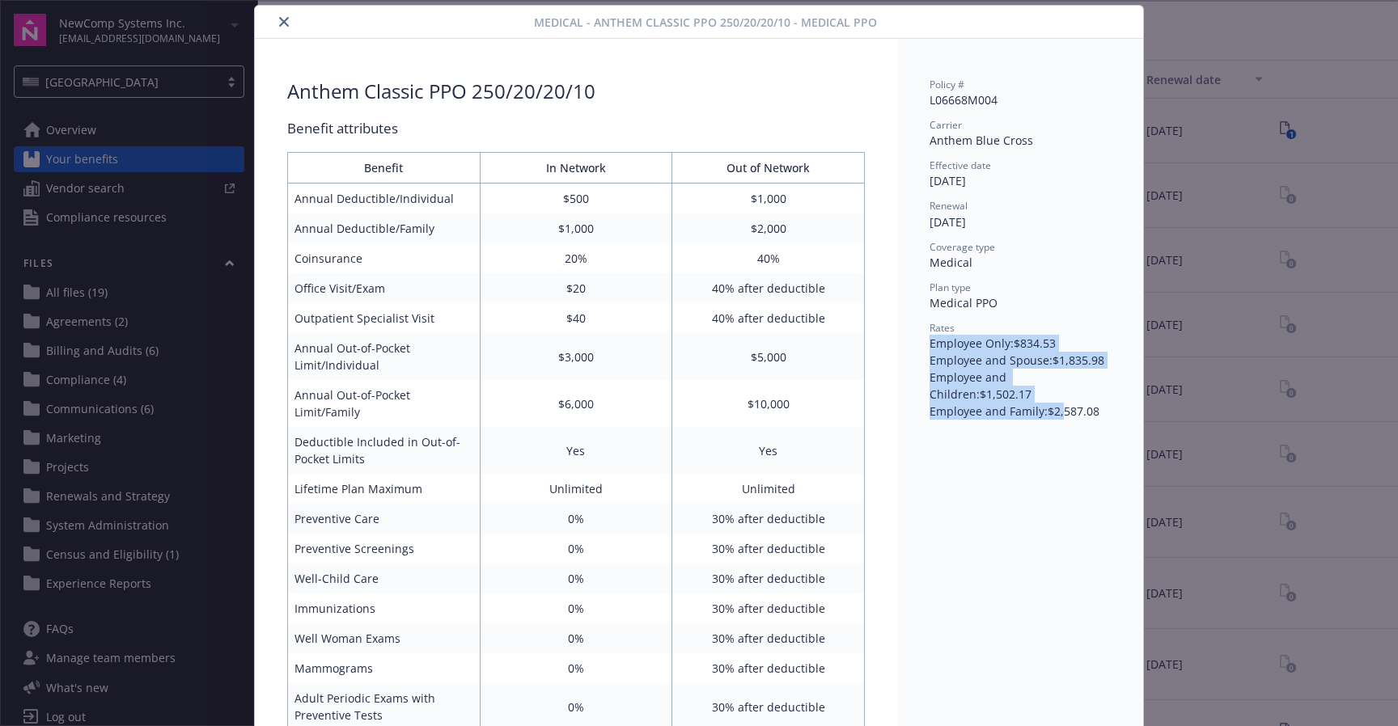
drag, startPoint x: 931, startPoint y: 345, endPoint x: 1063, endPoint y: 390, distance: 139.4
click at [1063, 390] on div "Employee Only : $834.53 Employee and Spouse : $1,835.98 Employee and Children :…" at bounding box center [1019, 377] width 181 height 85
click at [1063, 403] on div "Employee and Family : $2,587.08" at bounding box center [1019, 411] width 181 height 17
click at [290, 23] on button "close" at bounding box center [283, 21] width 19 height 19
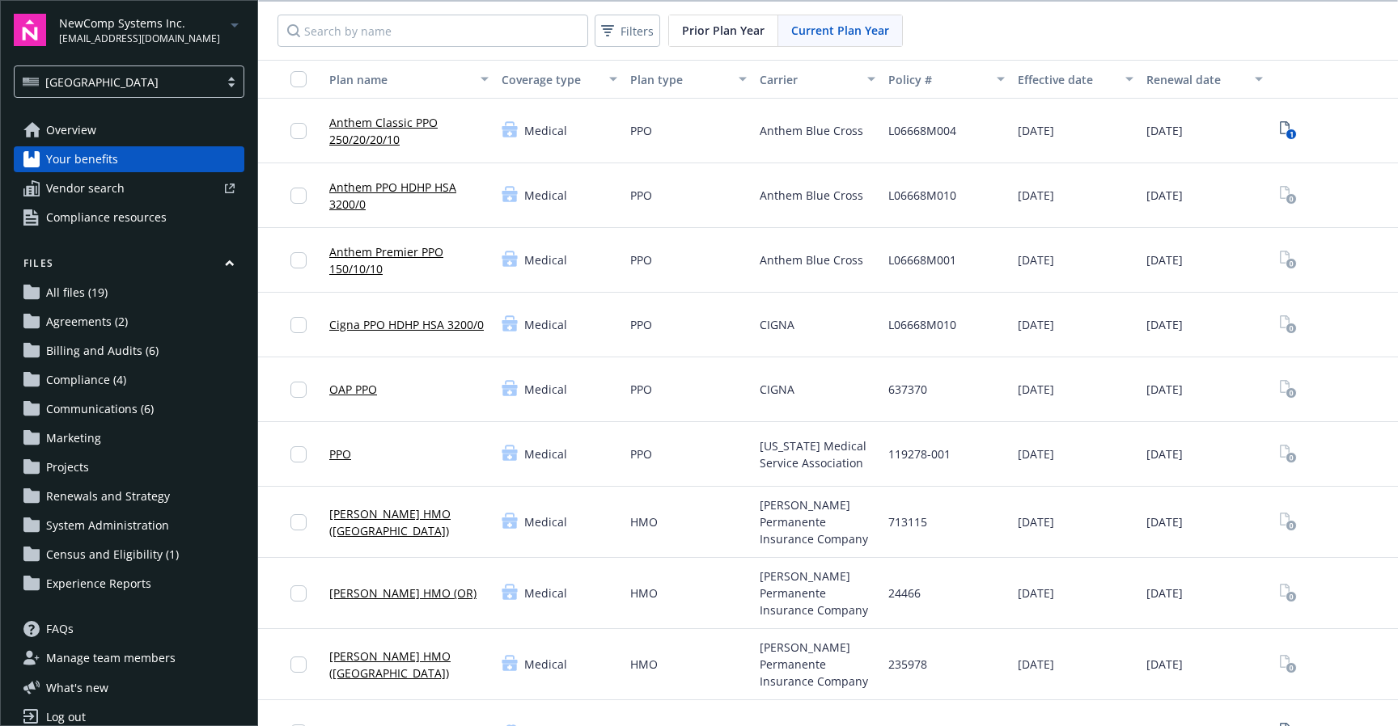
click at [96, 129] on link "Overview" at bounding box center [129, 130] width 231 height 26
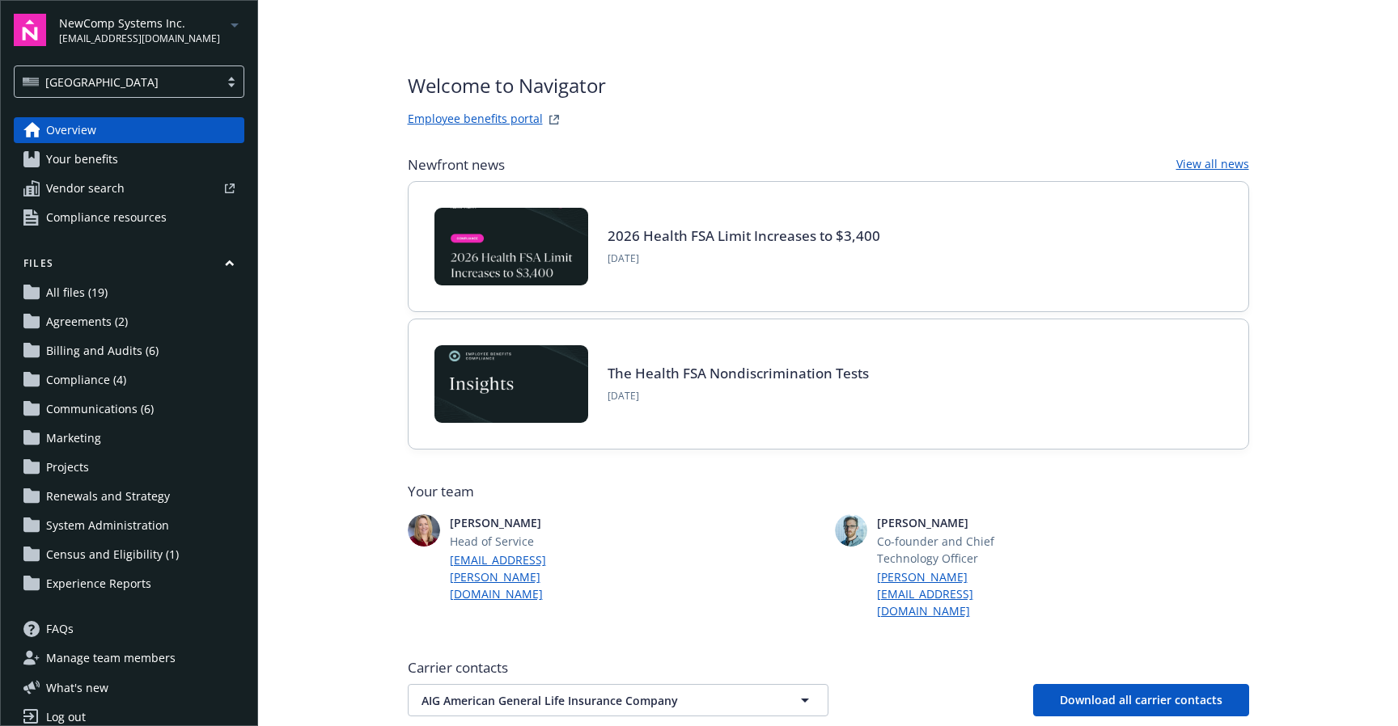
click at [99, 193] on span "Vendor search" at bounding box center [85, 189] width 78 height 26
click at [116, 155] on link "Your benefits" at bounding box center [129, 159] width 231 height 26
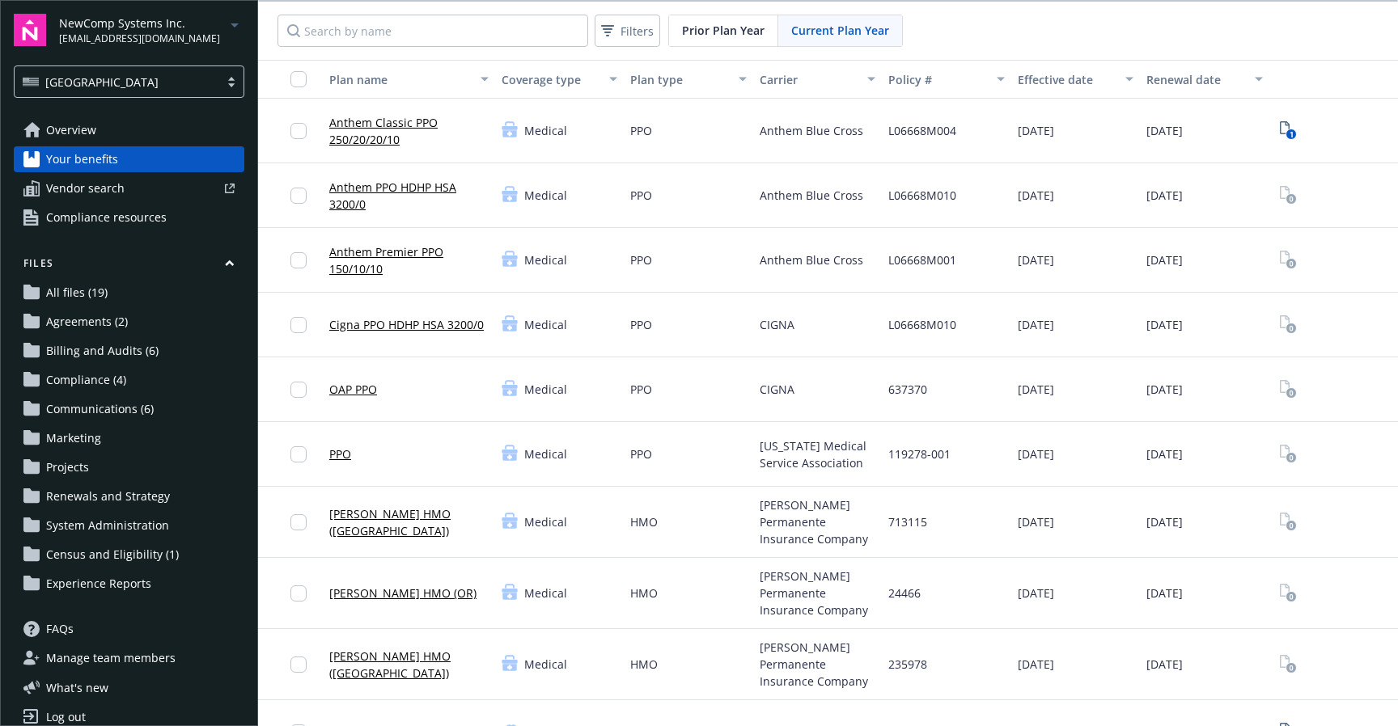
click at [979, 33] on div "Filters Prior Plan Year Current Plan Year" at bounding box center [828, 31] width 1140 height 58
click at [977, 34] on div "Filters Prior Plan Year Current Plan Year" at bounding box center [828, 31] width 1140 height 58
click at [230, 260] on icon "button" at bounding box center [230, 263] width 10 height 7
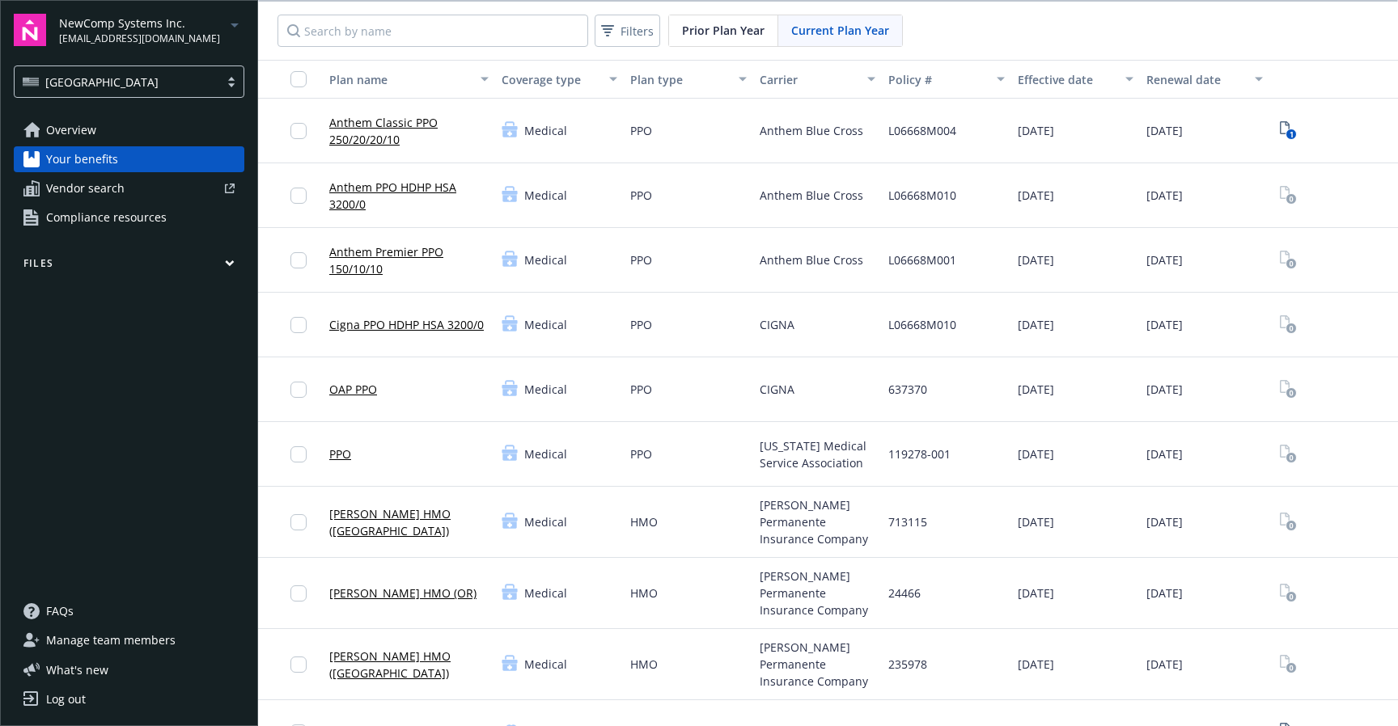
click at [404, 119] on link "Anthem Classic PPO 250/20/20/10" at bounding box center [408, 131] width 159 height 34
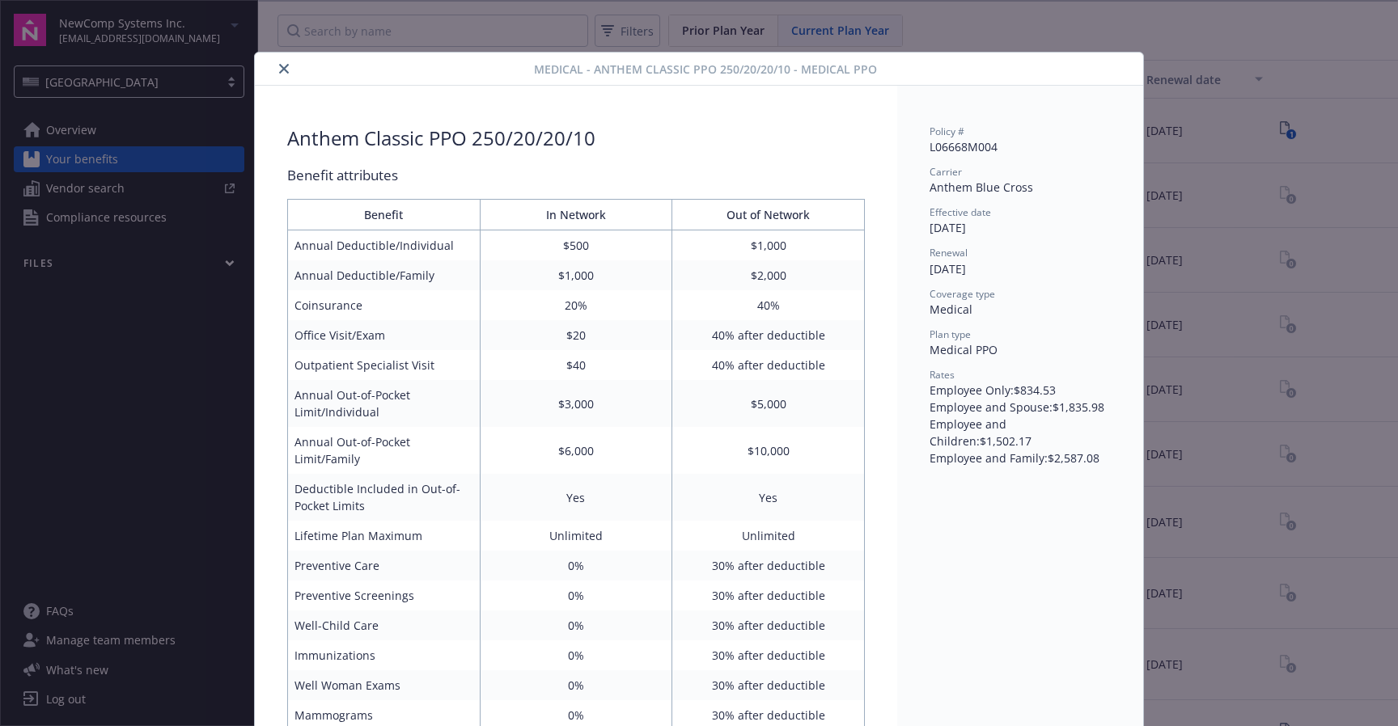
scroll to position [49, 0]
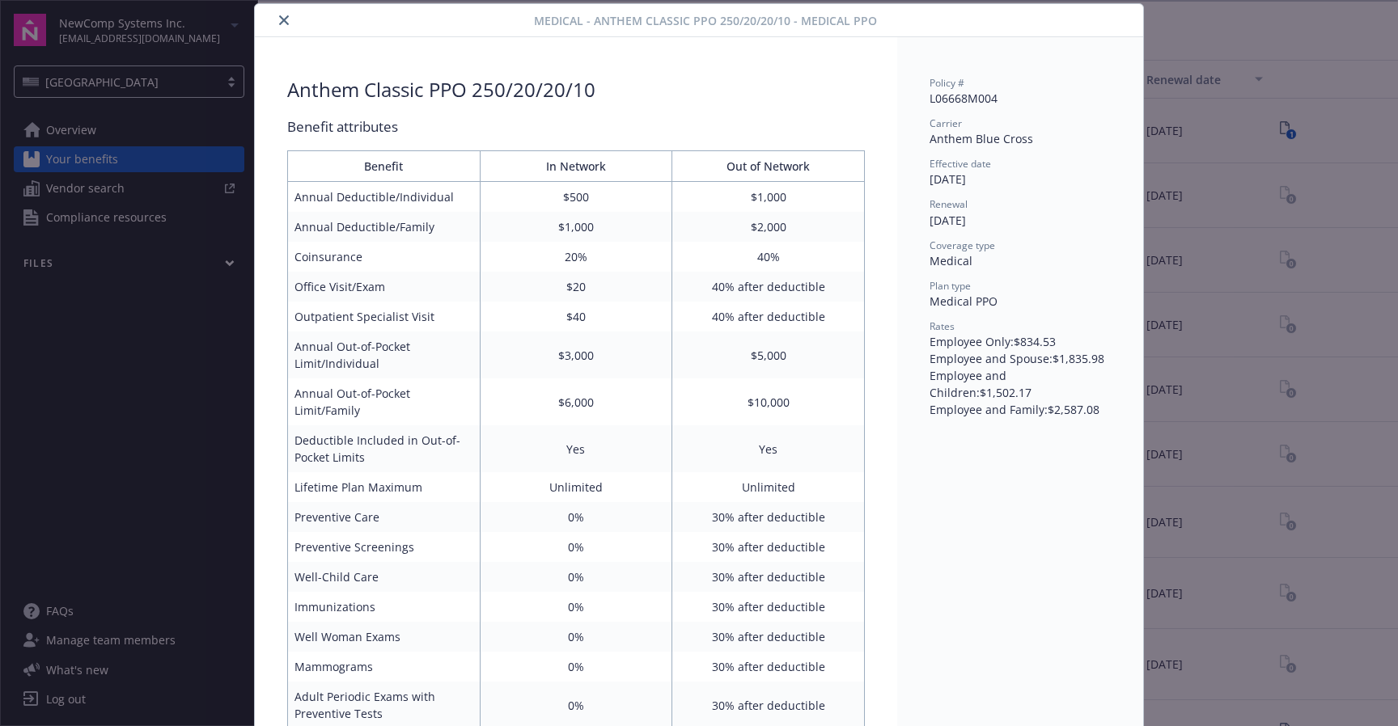
click at [287, 23] on icon "close" at bounding box center [284, 20] width 10 height 10
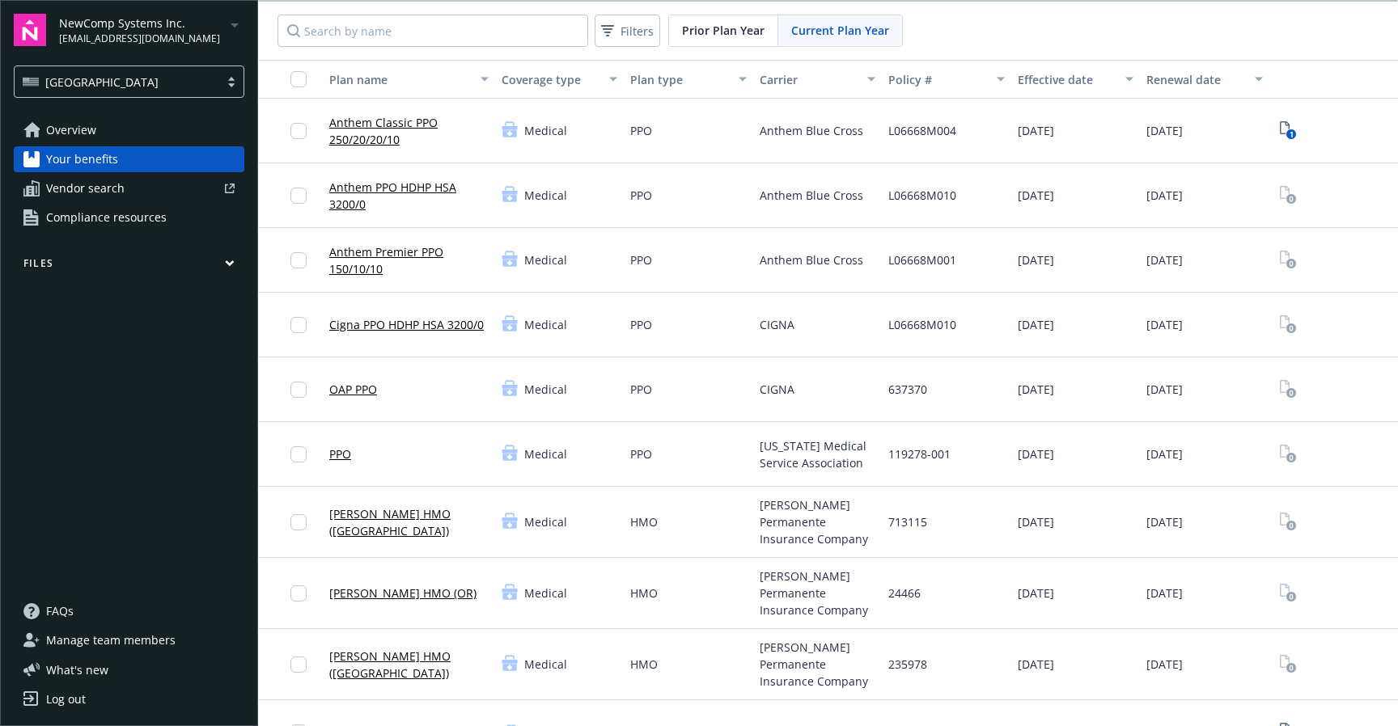
click at [955, 39] on div "Filters Prior Plan Year Current Plan Year" at bounding box center [828, 31] width 1140 height 58
click at [355, 138] on link "Anthem Classic PPO 250/20/20/10" at bounding box center [408, 131] width 159 height 34
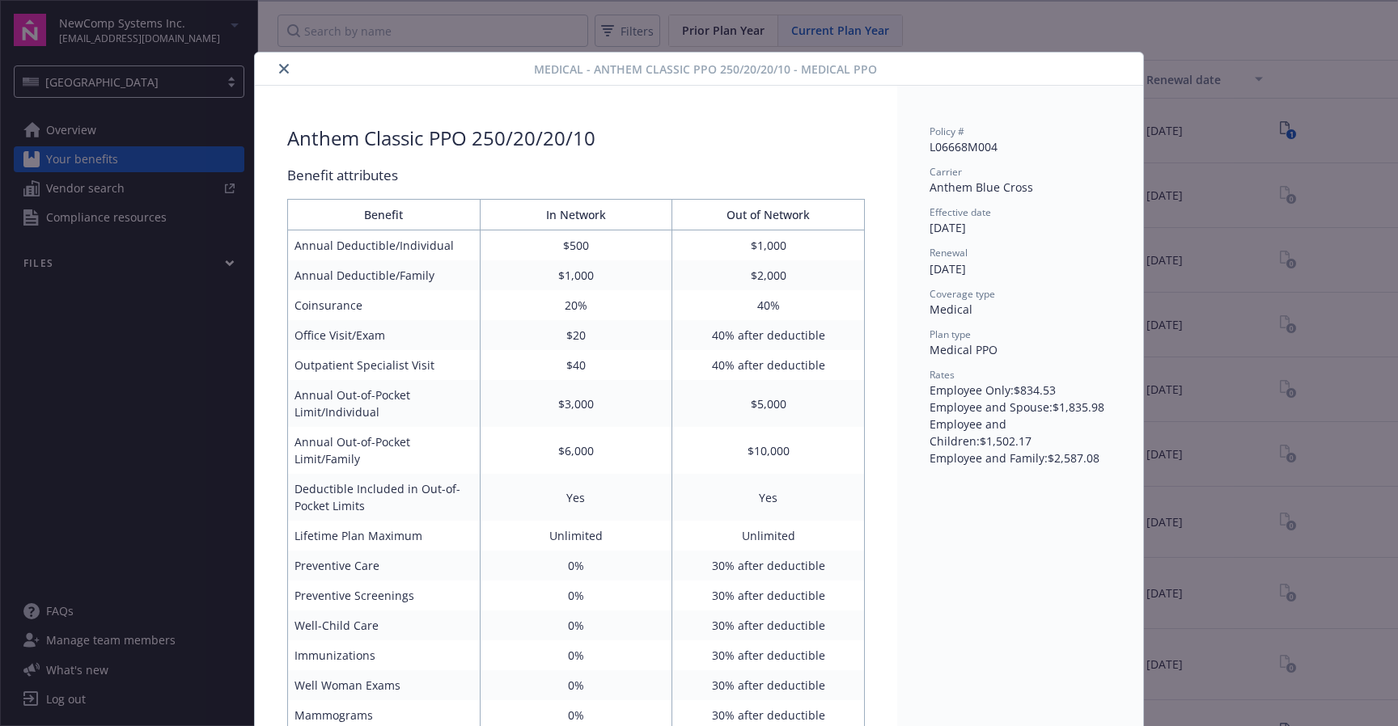
scroll to position [49, 0]
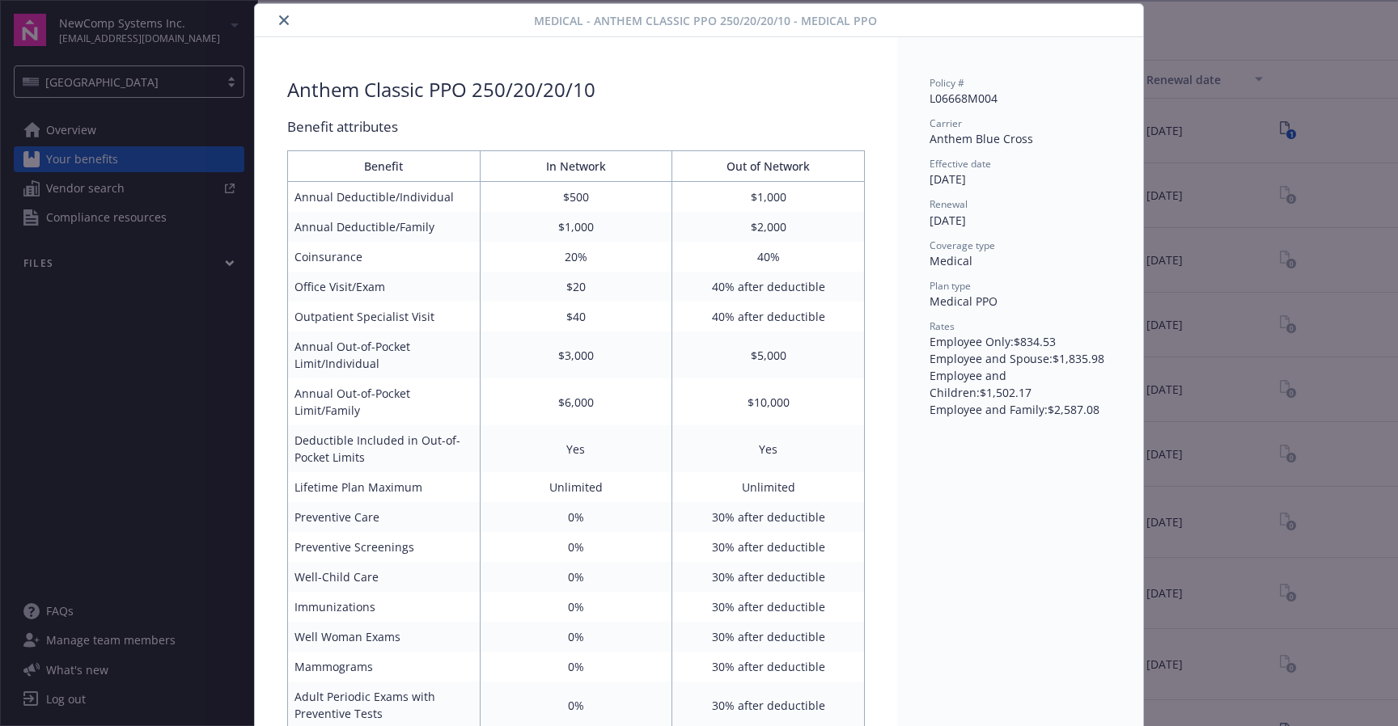
click at [284, 19] on icon "close" at bounding box center [284, 20] width 10 height 10
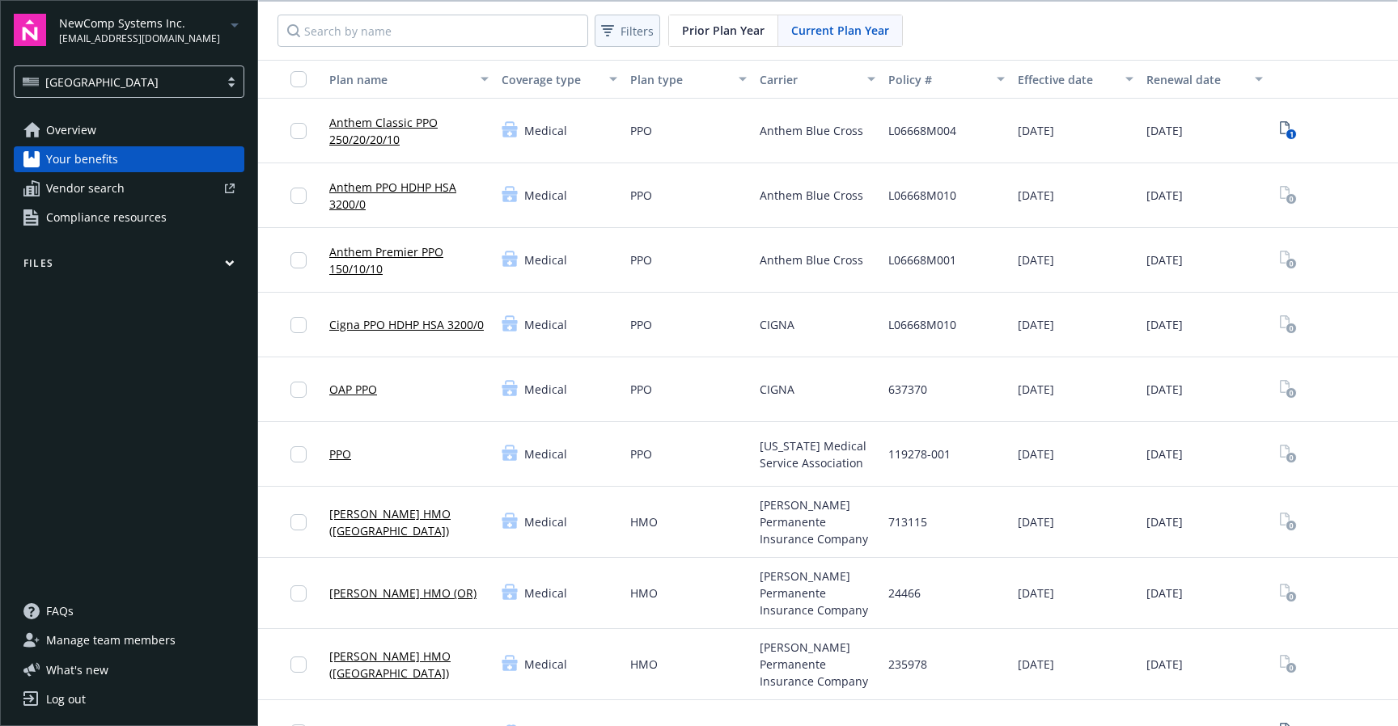
click at [623, 17] on button "Filters" at bounding box center [628, 31] width 66 height 32
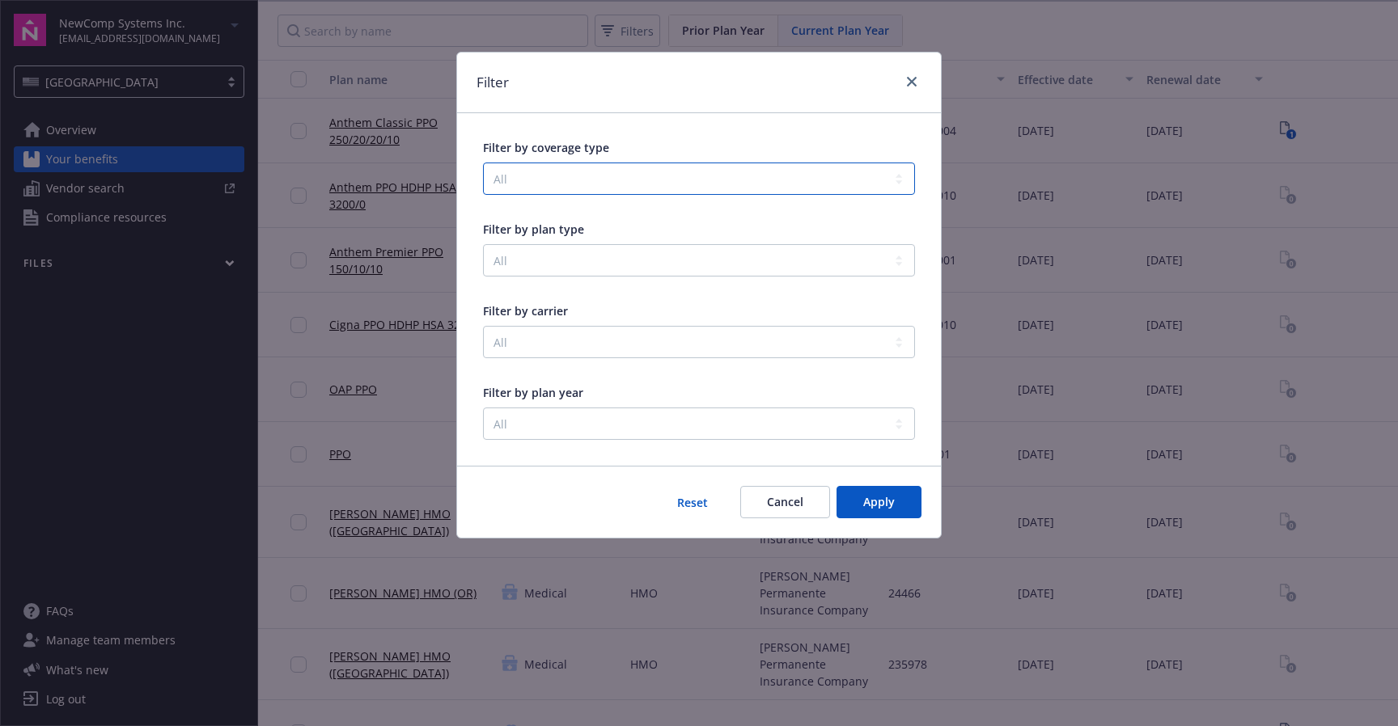
click at [612, 168] on select "All Business Travel Accident Community & Social Wellbeing Dental Disability Emo…" at bounding box center [699, 179] width 432 height 32
click at [917, 79] on link "close" at bounding box center [911, 81] width 19 height 19
